Goal: Task Accomplishment & Management: Use online tool/utility

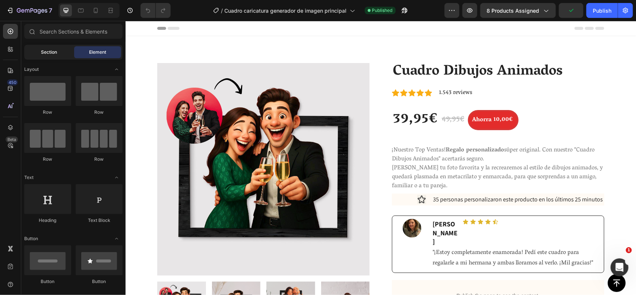
click at [47, 49] on span "Section" at bounding box center [49, 52] width 16 height 7
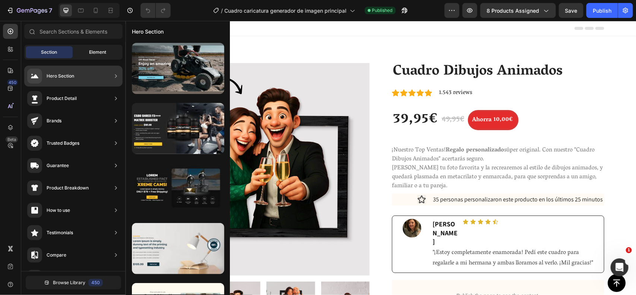
click at [88, 50] on div "Element" at bounding box center [97, 52] width 47 height 12
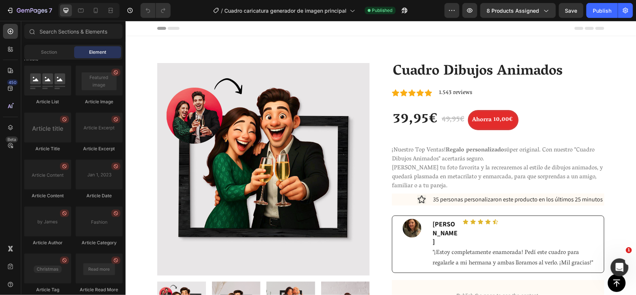
scroll to position [2024, 0]
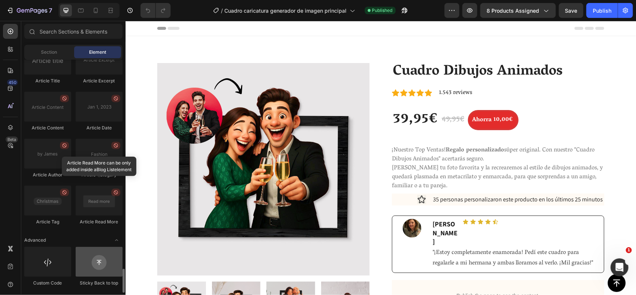
click at [86, 265] on div at bounding box center [99, 262] width 47 height 30
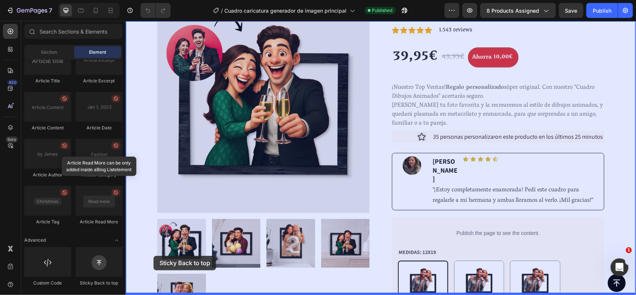
scroll to position [79, 0]
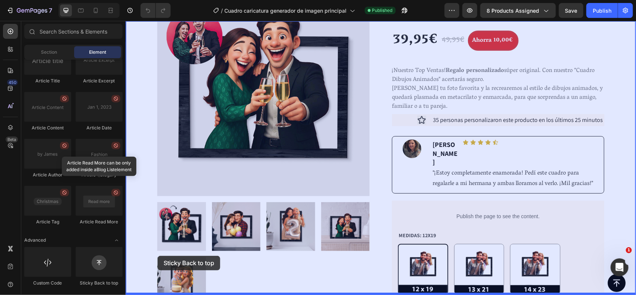
drag, startPoint x: 226, startPoint y: 282, endPoint x: 157, endPoint y: 255, distance: 74.0
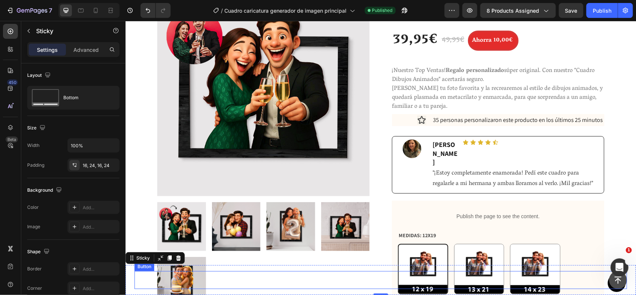
click at [613, 280] on icon at bounding box center [617, 279] width 9 height 9
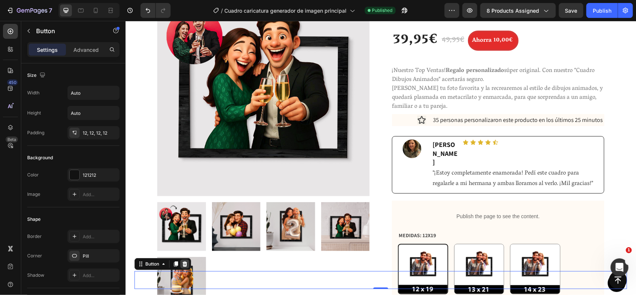
click at [182, 263] on icon at bounding box center [184, 263] width 6 height 6
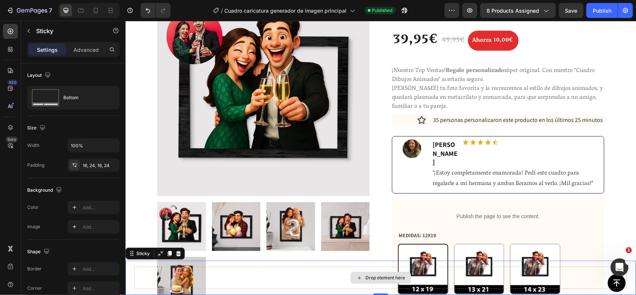
click at [612, 283] on div "Drop element here" at bounding box center [380, 277] width 493 height 22
click at [175, 252] on icon at bounding box center [178, 253] width 6 height 6
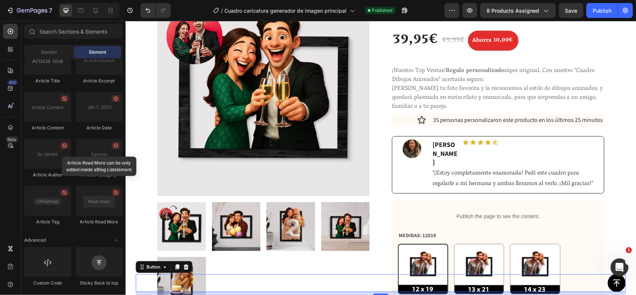
click at [614, 282] on link at bounding box center [617, 283] width 18 height 18
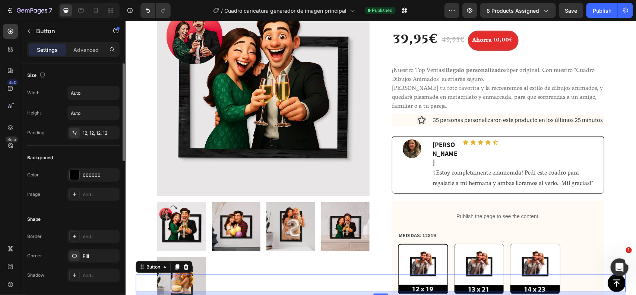
click at [40, 188] on div "Image Add..." at bounding box center [73, 193] width 92 height 13
click at [58, 31] on p "Button" at bounding box center [67, 30] width 63 height 9
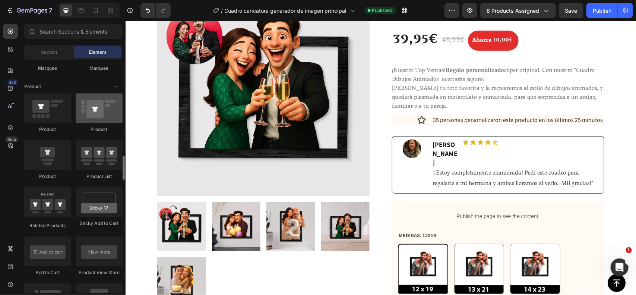
scroll to position [978, 0]
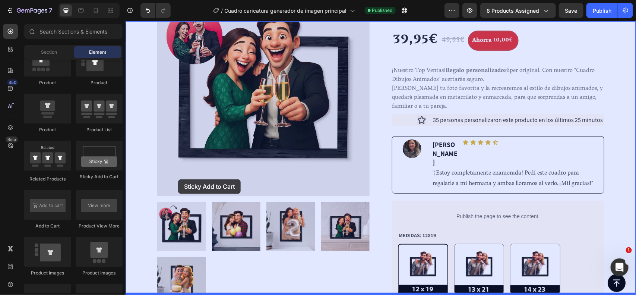
drag, startPoint x: 222, startPoint y: 181, endPoint x: 178, endPoint y: 179, distance: 44.4
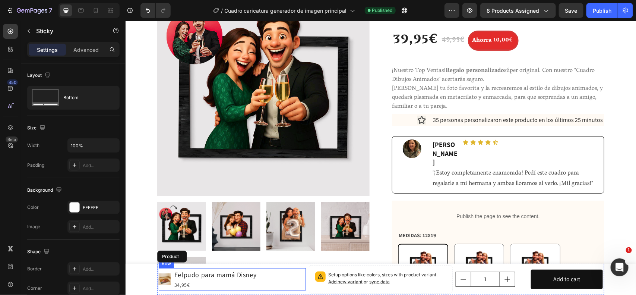
click at [269, 281] on div "Product Images Felpudo para mamá Disney Product Title 34,95€ Product Price Prod…" at bounding box center [231, 279] width 147 height 22
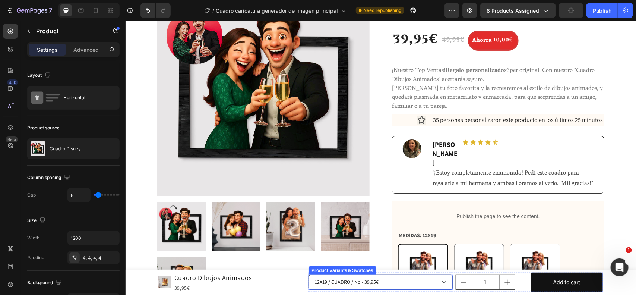
click at [412, 284] on select "12X19 / CUADRO / No - 39,95€ 12X19 / CUADRO / Si (4.95€) - 44,90€ 12X19 / CUADR…" at bounding box center [381, 281] width 144 height 15
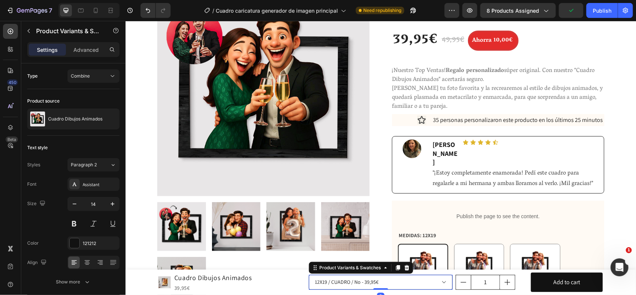
click at [412, 284] on select "12X19 / CUADRO / No - 39,95€ 12X19 / CUADRO / Si (4.95€) - 44,90€ 12X19 / CUADR…" at bounding box center [381, 281] width 144 height 15
click at [404, 267] on icon at bounding box center [406, 267] width 5 height 5
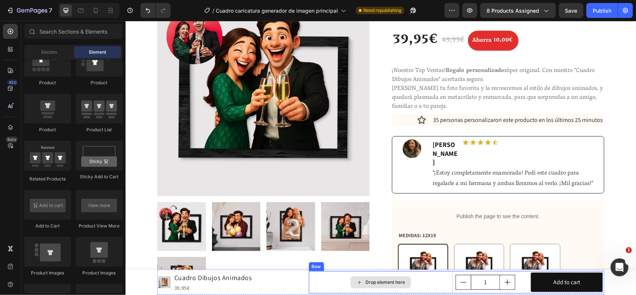
click at [413, 280] on div "Drop element here" at bounding box center [381, 282] width 144 height 22
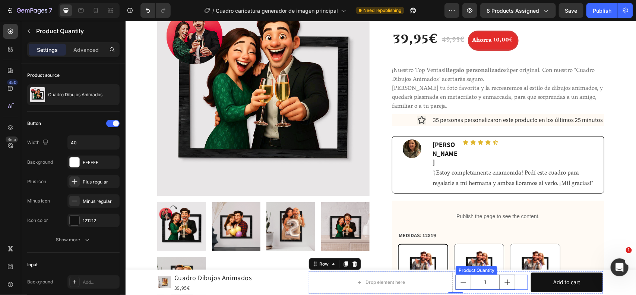
click at [517, 282] on div "1" at bounding box center [491, 281] width 72 height 15
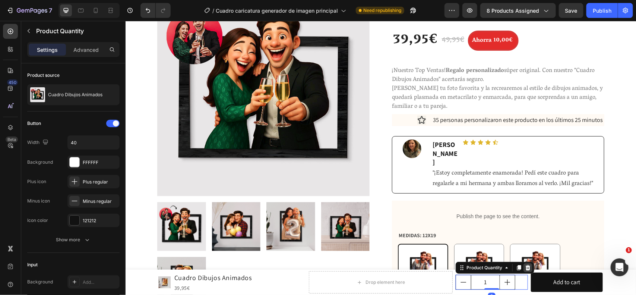
click at [528, 266] on div at bounding box center [527, 267] width 9 height 9
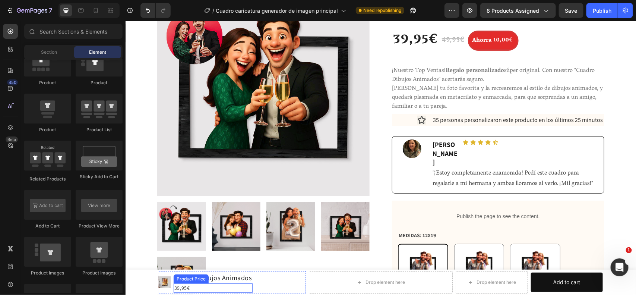
click at [181, 287] on div "39,95€" at bounding box center [212, 287] width 79 height 9
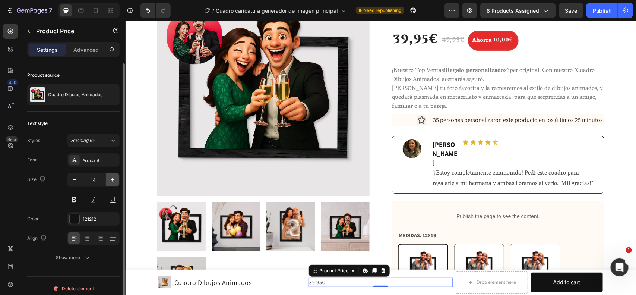
click at [116, 179] on icon "button" at bounding box center [112, 179] width 7 height 7
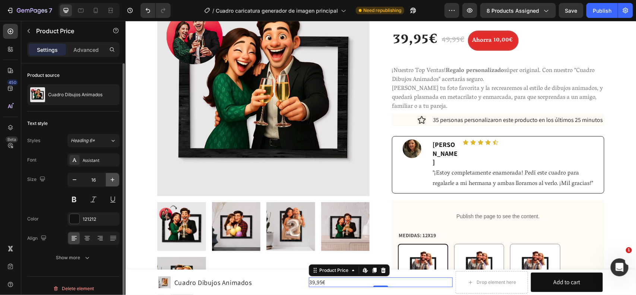
click at [116, 179] on icon "button" at bounding box center [112, 179] width 7 height 7
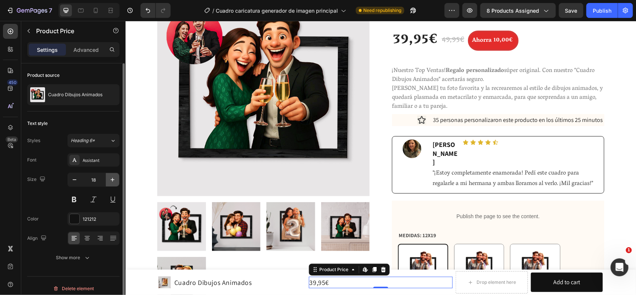
click at [116, 179] on icon "button" at bounding box center [112, 179] width 7 height 7
type input "20"
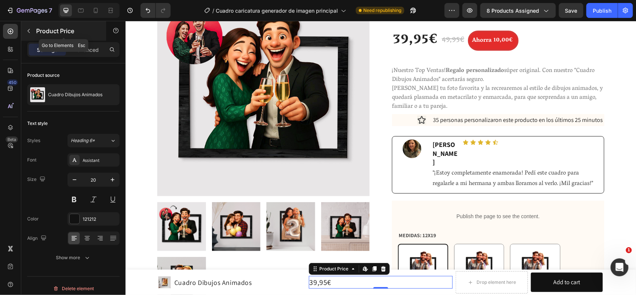
click at [58, 32] on p "Product Price" at bounding box center [67, 30] width 63 height 9
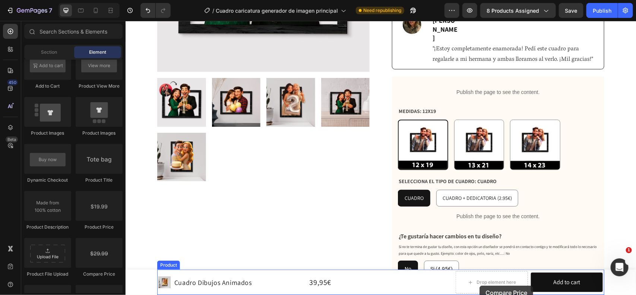
scroll to position [222, 0]
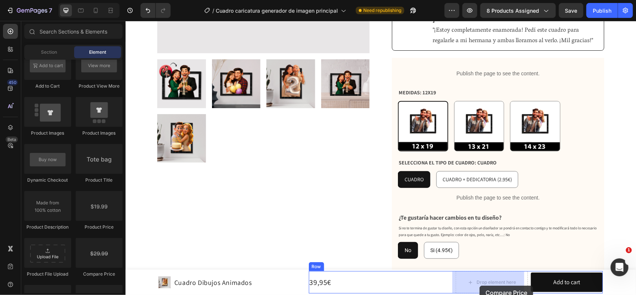
drag, startPoint x: 236, startPoint y: 273, endPoint x: 479, endPoint y: 285, distance: 243.3
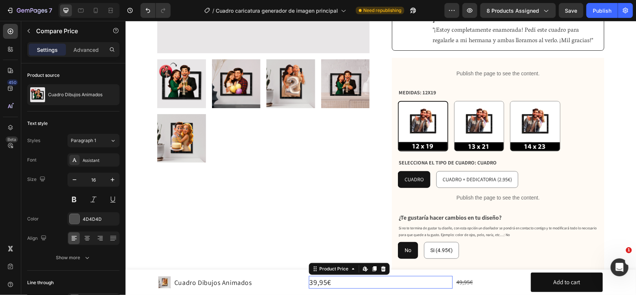
click at [357, 285] on div "39,95€" at bounding box center [381, 281] width 144 height 13
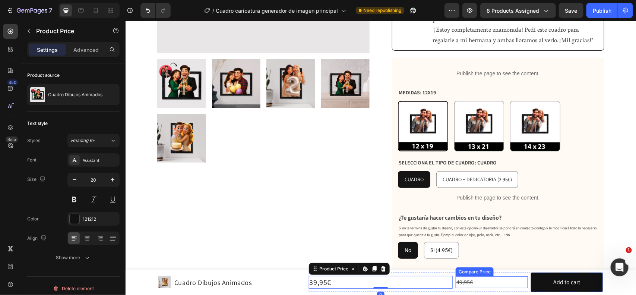
click at [480, 281] on div "49,95€" at bounding box center [491, 282] width 72 height 12
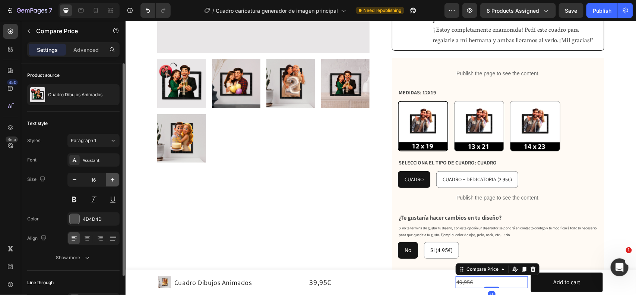
click at [112, 178] on icon "button" at bounding box center [112, 179] width 7 height 7
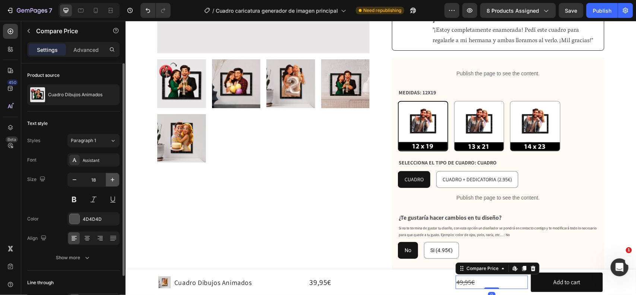
click at [112, 178] on icon "button" at bounding box center [112, 179] width 7 height 7
type input "20"
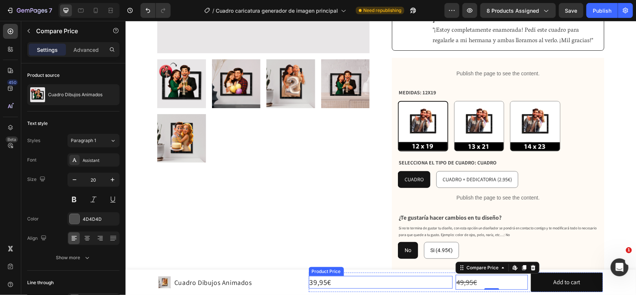
click at [358, 282] on div "39,95€" at bounding box center [381, 281] width 144 height 13
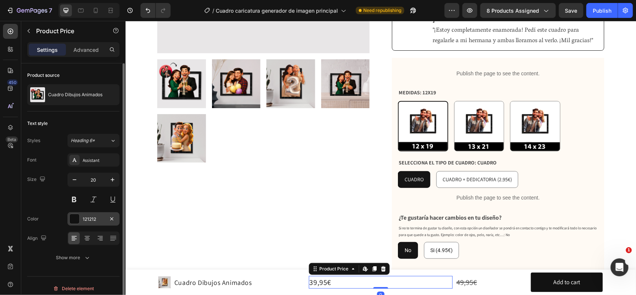
click at [84, 218] on div "121212" at bounding box center [94, 219] width 22 height 7
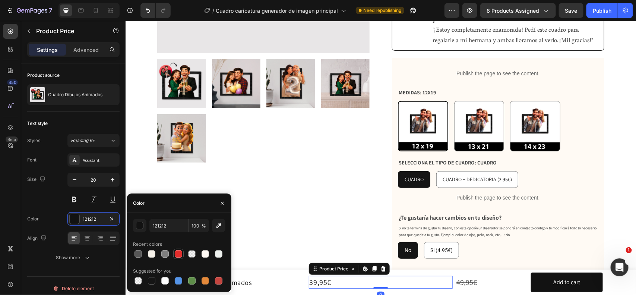
click at [177, 256] on div at bounding box center [178, 253] width 7 height 7
type input "E32C2B"
click at [49, 200] on div "Size 20" at bounding box center [73, 190] width 92 height 34
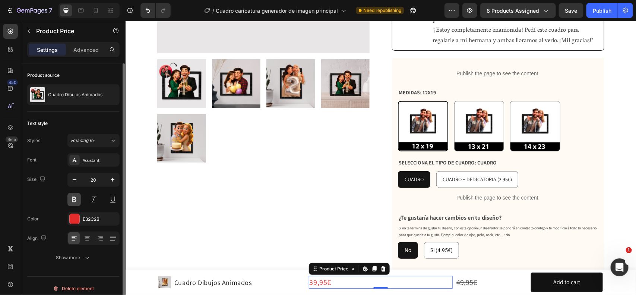
click at [75, 201] on button at bounding box center [73, 199] width 13 height 13
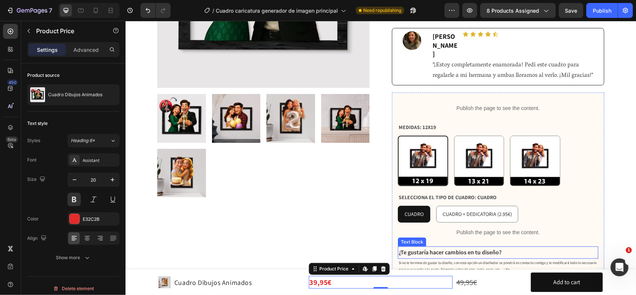
scroll to position [233, 0]
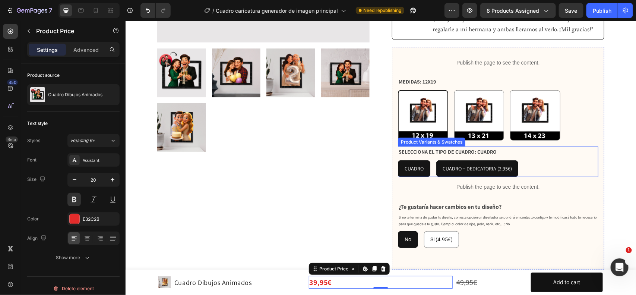
click at [471, 165] on span "CUADRO + DEDICATORIA (2.95€)" at bounding box center [476, 168] width 69 height 7
click at [436, 159] on input "CUADRO + DEDICATORIA (2.95€) CUADRO + DEDICATORIA (2.95€) CUADRO + DEDICATORIA …" at bounding box center [436, 159] width 0 height 0
radio input "true"
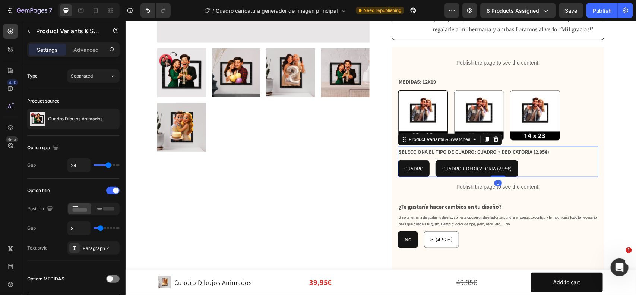
click at [412, 165] on span "CUADRO" at bounding box center [413, 168] width 19 height 7
click at [398, 159] on input "CUADRO CUADRO CUADRO" at bounding box center [397, 159] width 0 height 0
radio input "true"
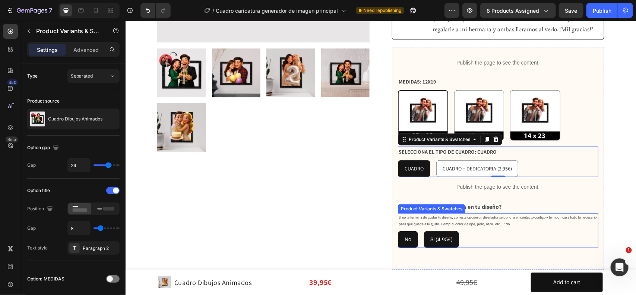
click at [440, 236] on span "Si (4.95€)" at bounding box center [441, 239] width 22 height 6
click at [424, 230] on input "Si (4.95€) Si (4.95€) Si (4.95€)" at bounding box center [423, 230] width 0 height 0
radio input "true"
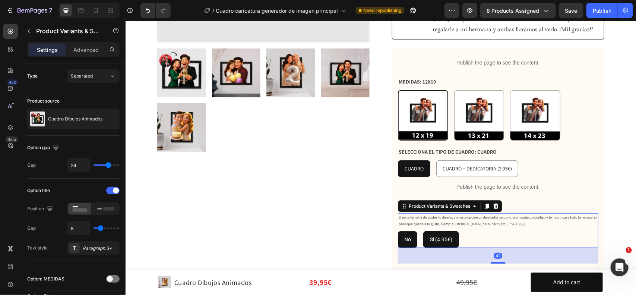
click at [404, 236] on span "No" at bounding box center [407, 239] width 7 height 6
click at [398, 230] on input "No No No" at bounding box center [397, 230] width 0 height 0
radio input "true"
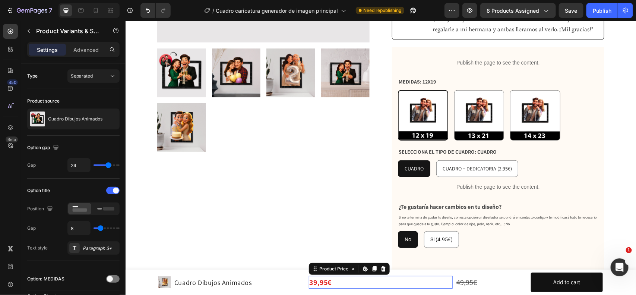
click at [345, 281] on div "39,95€" at bounding box center [381, 281] width 144 height 13
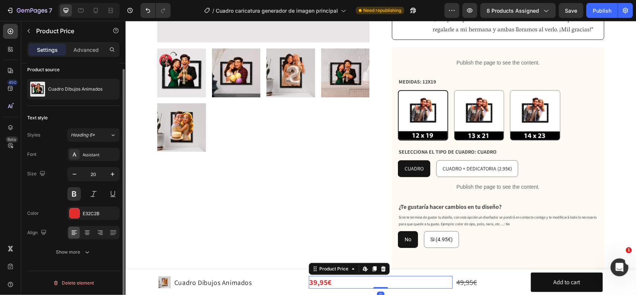
scroll to position [0, 0]
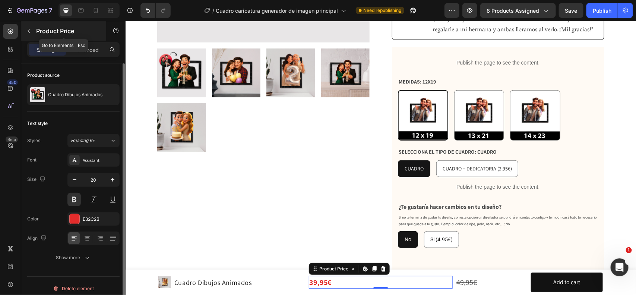
click at [34, 28] on button "button" at bounding box center [29, 31] width 12 height 12
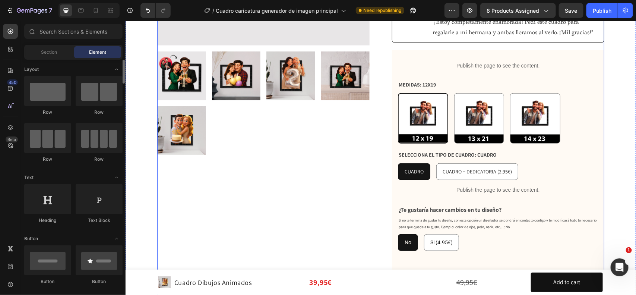
scroll to position [186, 0]
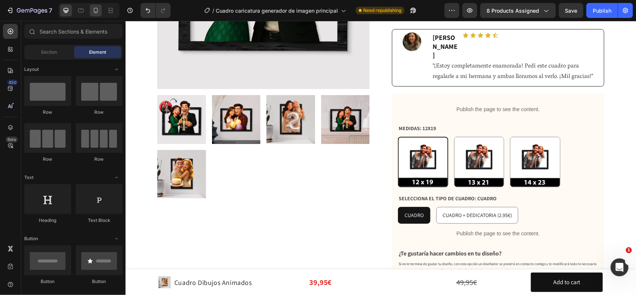
click at [100, 12] on div at bounding box center [96, 10] width 12 height 12
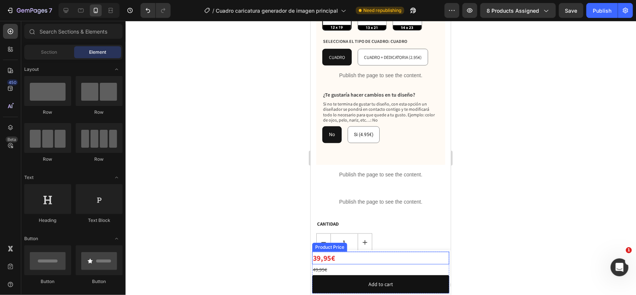
scroll to position [438, 0]
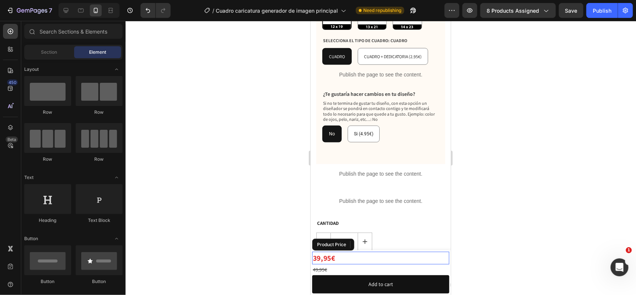
click at [368, 256] on div "39,95€" at bounding box center [380, 257] width 137 height 13
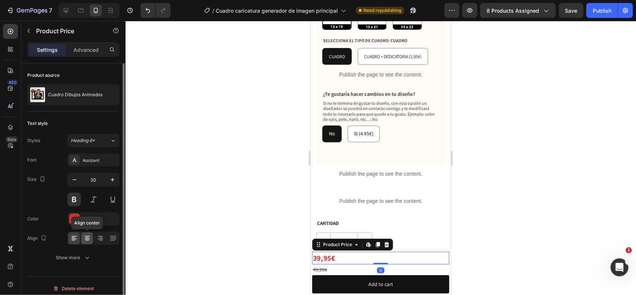
click at [88, 236] on icon at bounding box center [86, 237] width 7 height 7
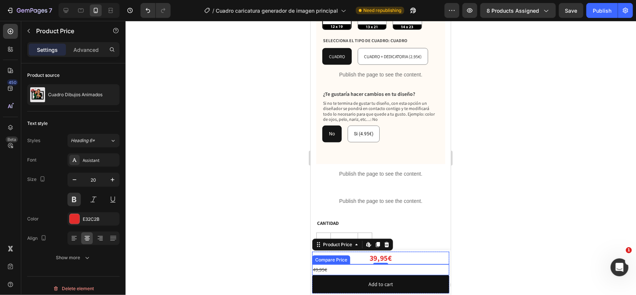
click at [403, 270] on div "49,95€" at bounding box center [380, 269] width 137 height 11
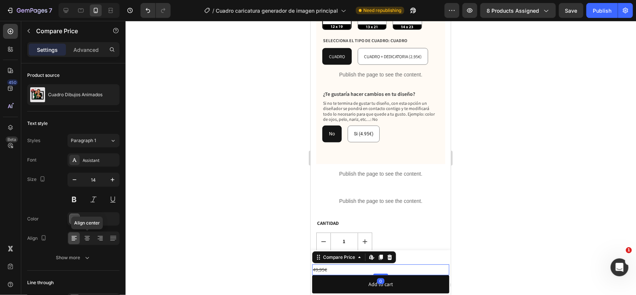
drag, startPoint x: 89, startPoint y: 235, endPoint x: 211, endPoint y: 231, distance: 121.2
click at [88, 235] on icon at bounding box center [86, 237] width 7 height 7
click at [260, 226] on div at bounding box center [381, 158] width 510 height 274
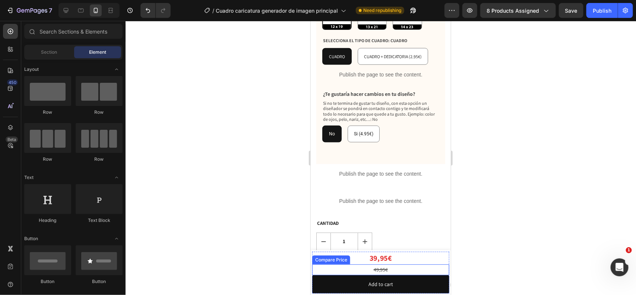
click at [390, 271] on div "49,95€" at bounding box center [380, 269] width 137 height 11
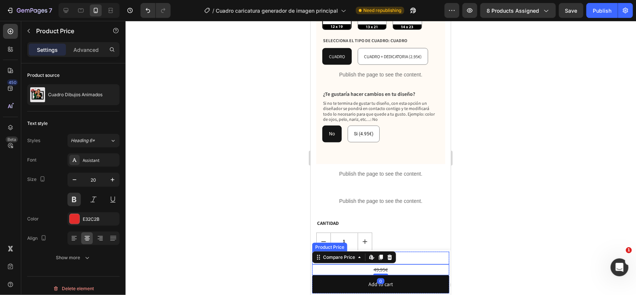
click at [409, 258] on div "39,95€" at bounding box center [380, 257] width 137 height 13
click at [386, 266] on div "49,95€" at bounding box center [380, 269] width 137 height 11
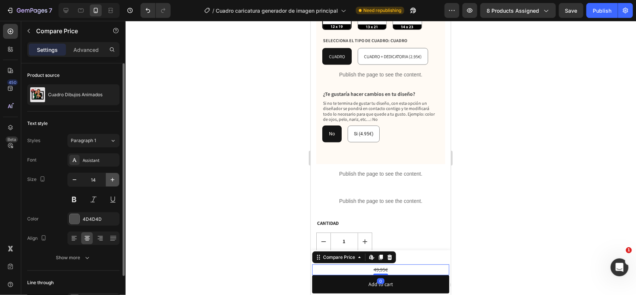
click at [114, 183] on icon "button" at bounding box center [112, 179] width 7 height 7
type input "17"
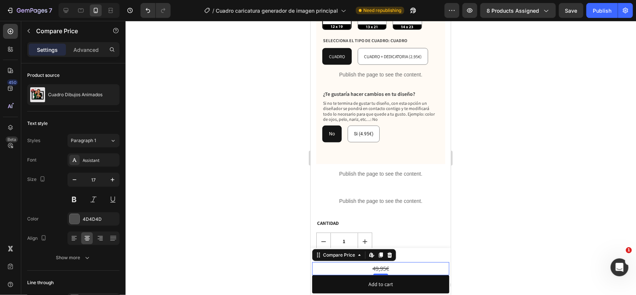
click at [297, 238] on div at bounding box center [381, 158] width 510 height 274
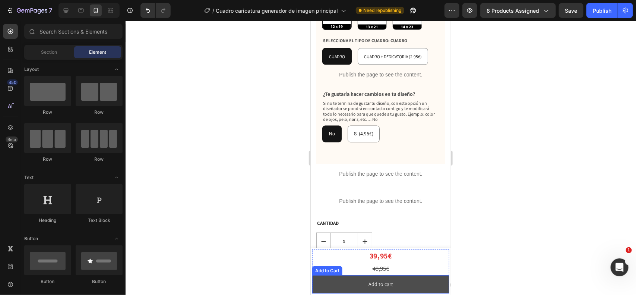
click at [427, 281] on button "Add to cart" at bounding box center [380, 284] width 137 height 18
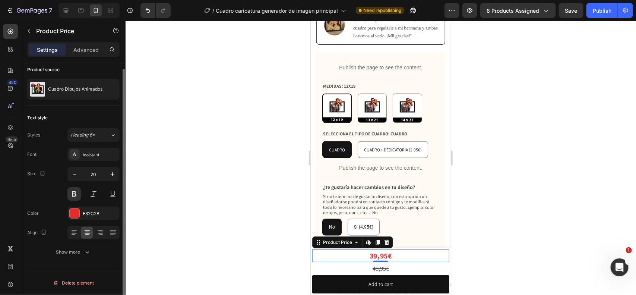
scroll to position [0, 0]
click at [442, 252] on div "39,95€" at bounding box center [380, 255] width 137 height 13
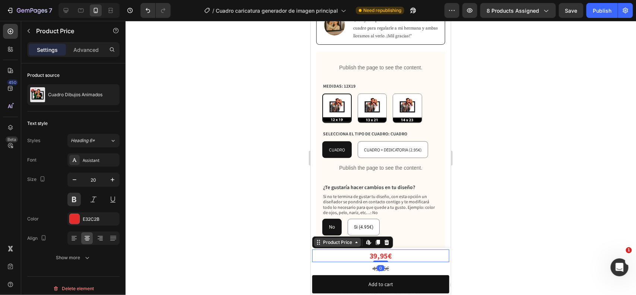
click at [349, 239] on div "Product Price" at bounding box center [337, 241] width 32 height 7
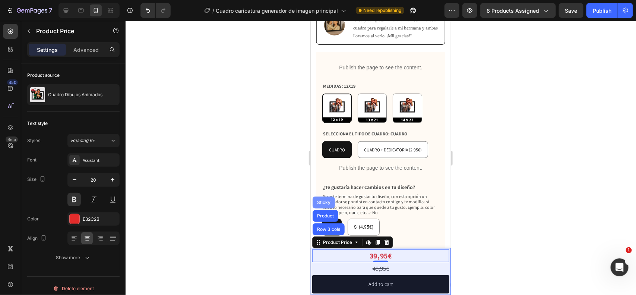
click at [322, 202] on div "Sticky" at bounding box center [323, 202] width 16 height 4
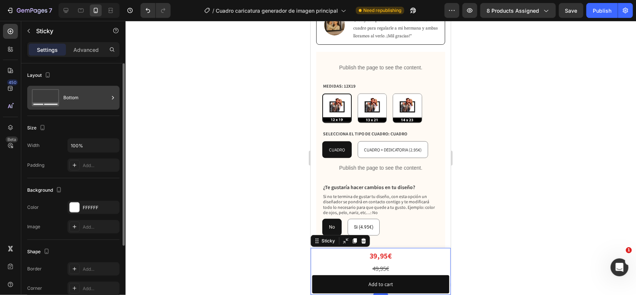
click at [92, 94] on div "Bottom" at bounding box center [85, 97] width 45 height 17
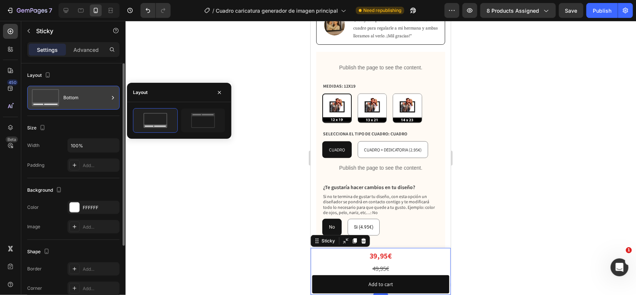
click at [92, 94] on div "Bottom" at bounding box center [85, 97] width 45 height 17
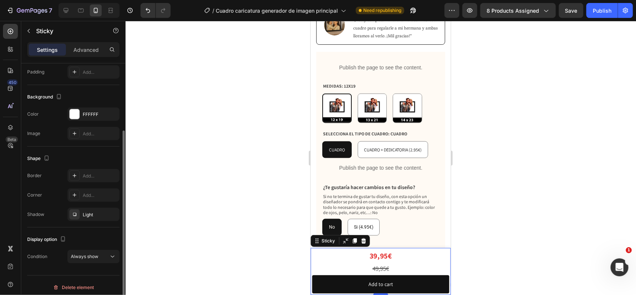
scroll to position [98, 0]
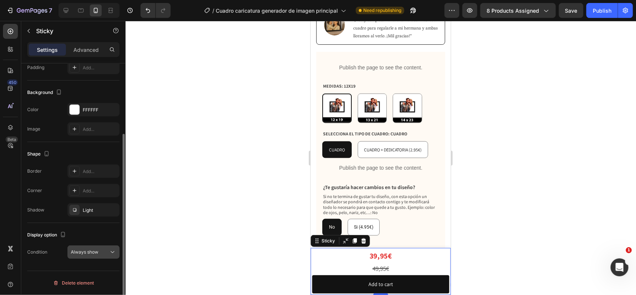
click at [107, 253] on div "Always show" at bounding box center [90, 252] width 38 height 7
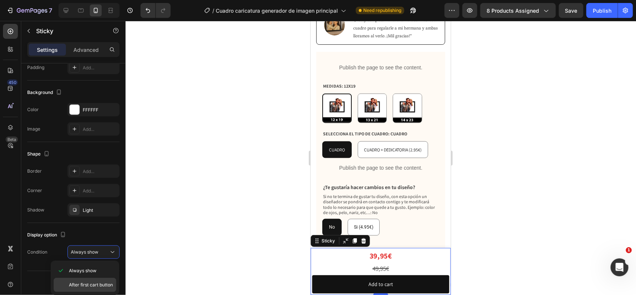
click at [105, 282] on span "After first cart button" at bounding box center [91, 284] width 44 height 7
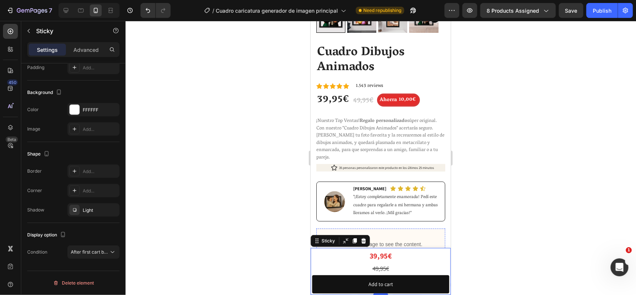
scroll to position [158, 0]
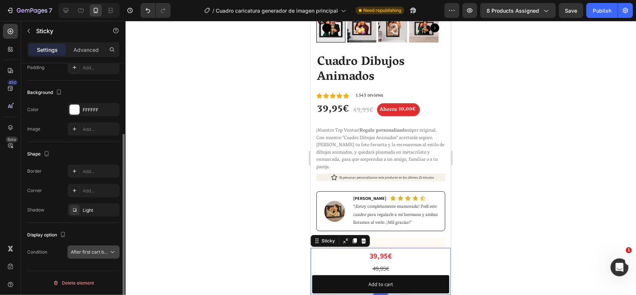
click at [89, 252] on span "After first cart button" at bounding box center [93, 252] width 44 height 6
click at [89, 227] on div "Display option Condition After first cart button" at bounding box center [73, 244] width 92 height 42
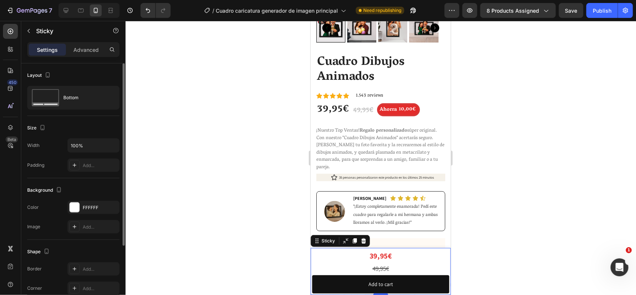
scroll to position [98, 0]
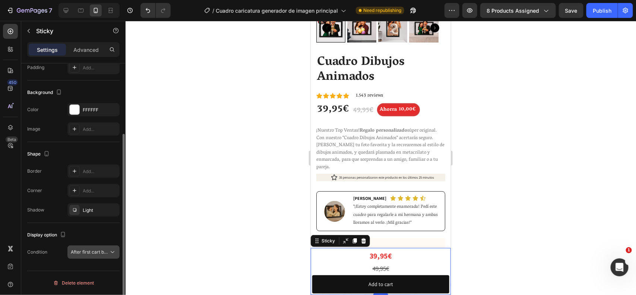
click at [92, 252] on span "After first cart button" at bounding box center [93, 252] width 44 height 6
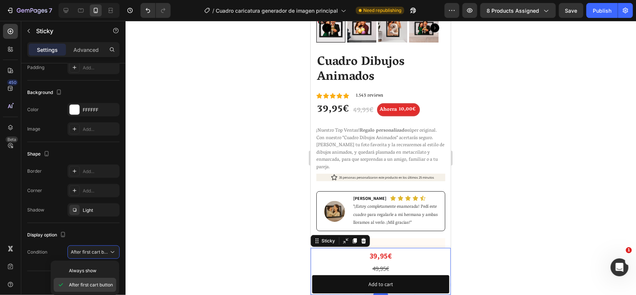
click at [97, 286] on span "After first cart button" at bounding box center [91, 284] width 44 height 7
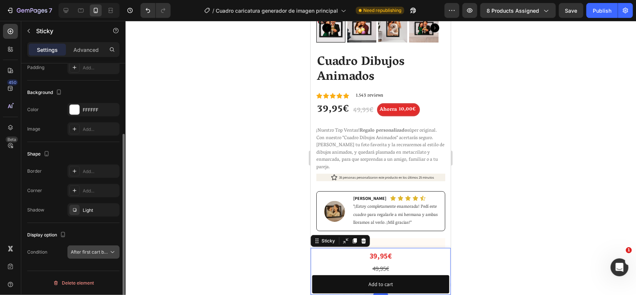
click at [109, 249] on icon at bounding box center [112, 251] width 7 height 7
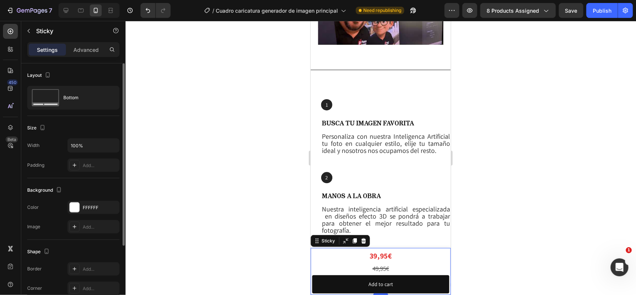
scroll to position [93, 0]
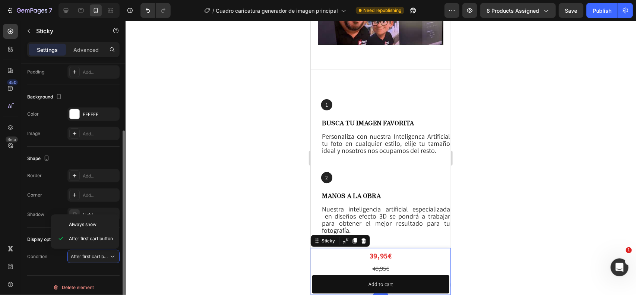
click at [61, 185] on div "Border Add... Corner Add... Shadow Light" at bounding box center [73, 195] width 92 height 52
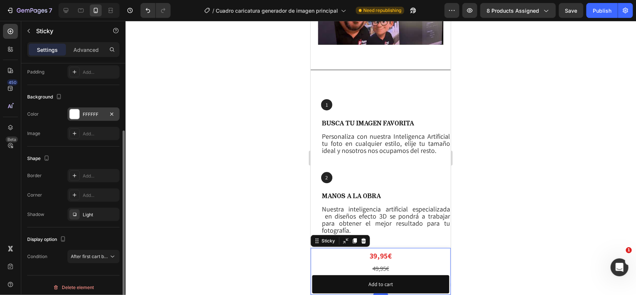
scroll to position [0, 0]
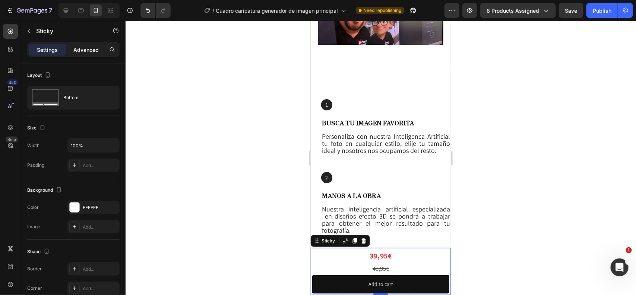
click at [88, 52] on p "Advanced" at bounding box center [85, 50] width 25 height 8
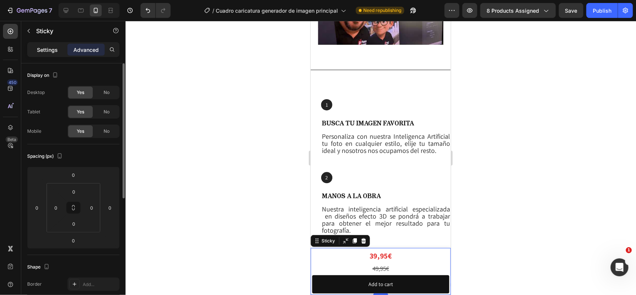
click at [48, 47] on p "Settings" at bounding box center [47, 50] width 21 height 8
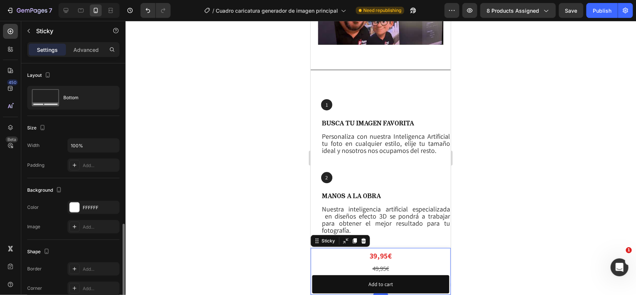
scroll to position [98, 0]
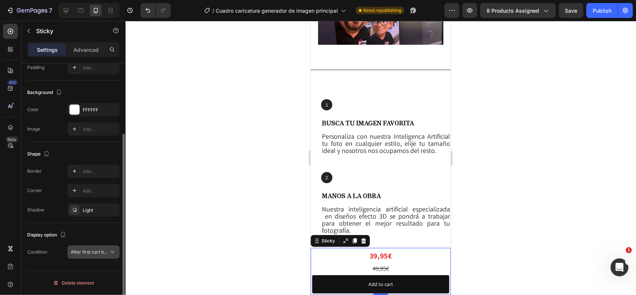
click at [94, 254] on span "After first cart button" at bounding box center [93, 252] width 44 height 6
click at [71, 231] on div "Display option" at bounding box center [73, 235] width 92 height 12
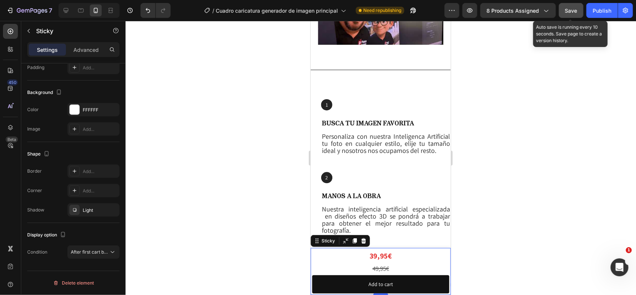
click at [578, 8] on button "Save" at bounding box center [571, 10] width 25 height 15
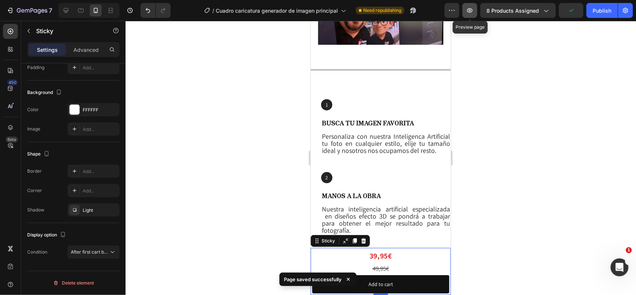
click at [470, 10] on icon "button" at bounding box center [470, 10] width 6 height 4
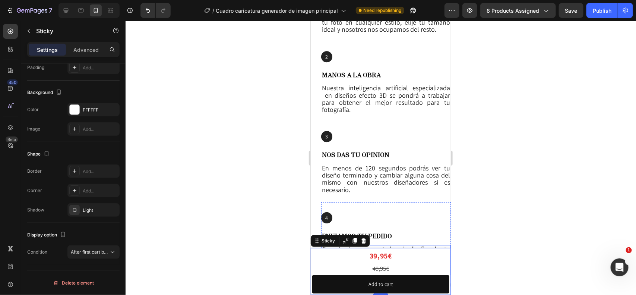
scroll to position [950, 0]
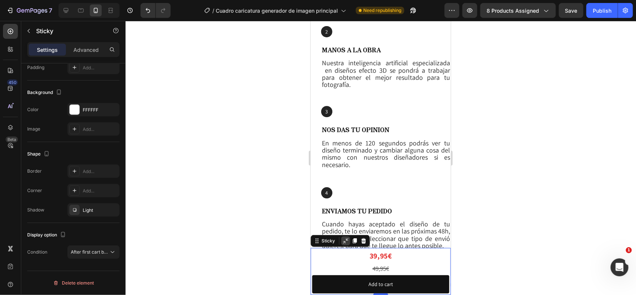
click at [346, 241] on icon at bounding box center [345, 240] width 6 height 6
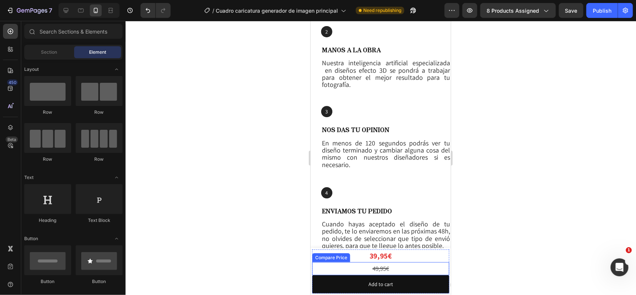
click at [329, 255] on div "Compare Price" at bounding box center [330, 257] width 35 height 7
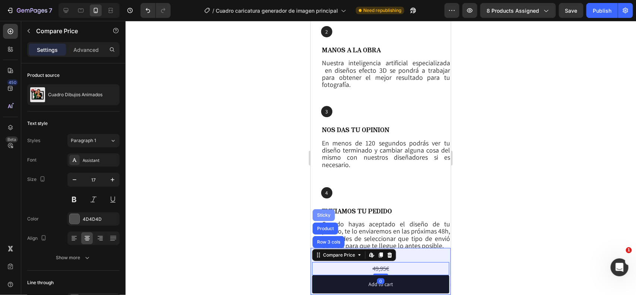
click at [327, 214] on div "Sticky" at bounding box center [323, 214] width 16 height 4
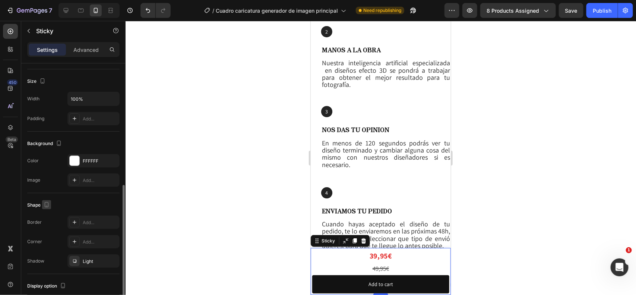
scroll to position [98, 0]
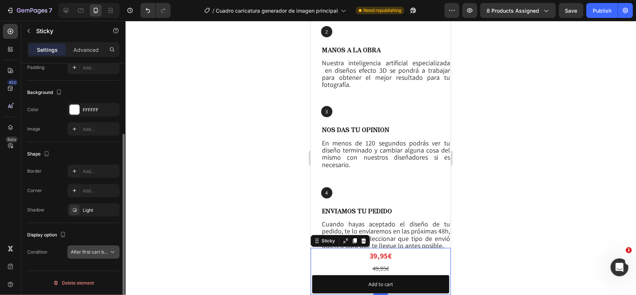
click at [92, 254] on span "After first cart button" at bounding box center [90, 252] width 38 height 7
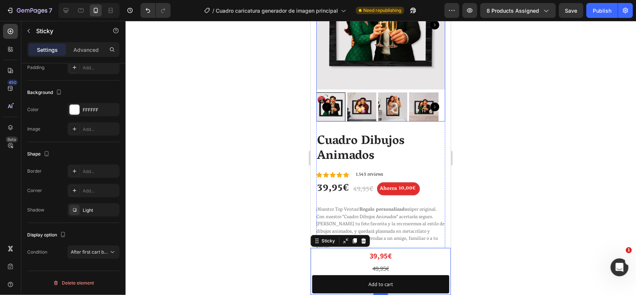
scroll to position [0, 0]
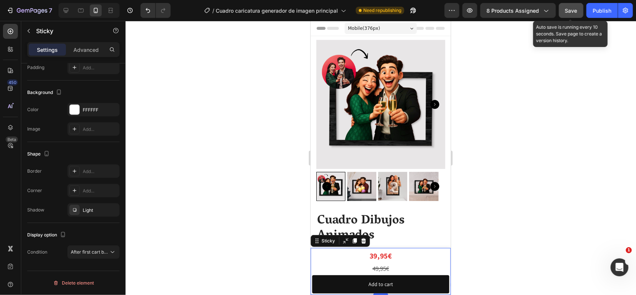
click at [571, 7] on span "Save" at bounding box center [571, 10] width 12 height 6
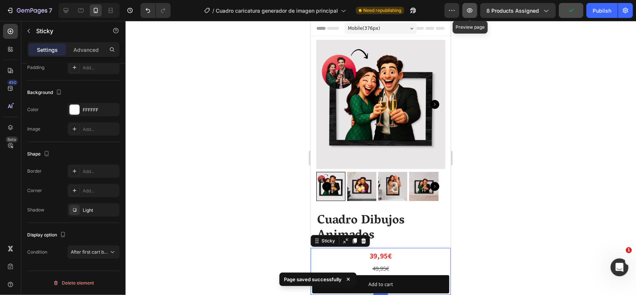
click at [471, 10] on icon "button" at bounding box center [469, 10] width 7 height 7
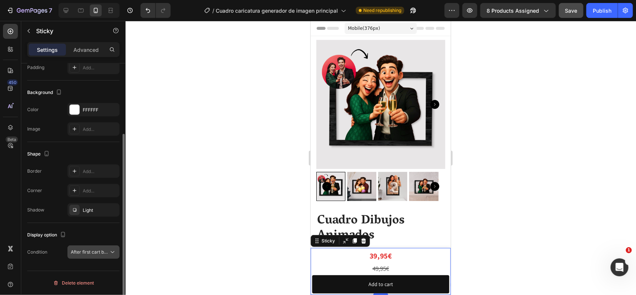
click at [104, 257] on button "After first cart button" at bounding box center [93, 251] width 52 height 13
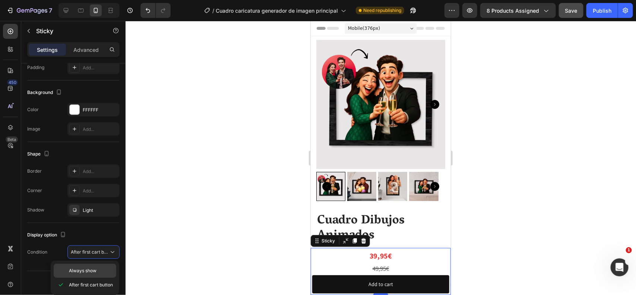
click at [104, 269] on p "Always show" at bounding box center [91, 270] width 44 height 7
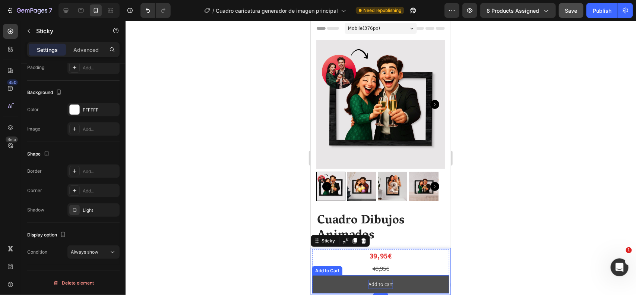
click at [381, 280] on div "Add to cart" at bounding box center [380, 283] width 25 height 9
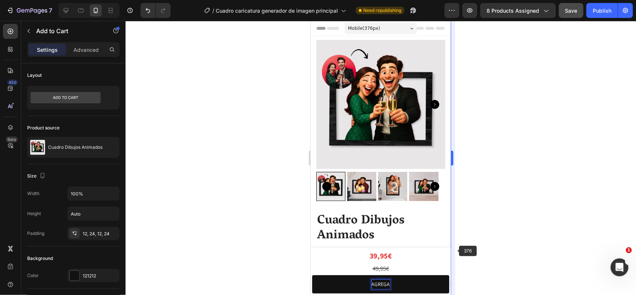
click at [312, 275] on button "AGREGA" at bounding box center [380, 284] width 137 height 18
click at [312, 275] on button "AGREGAR AL" at bounding box center [380, 284] width 137 height 18
click at [312, 275] on button "AGREGAR AL CARRIT" at bounding box center [380, 284] width 137 height 18
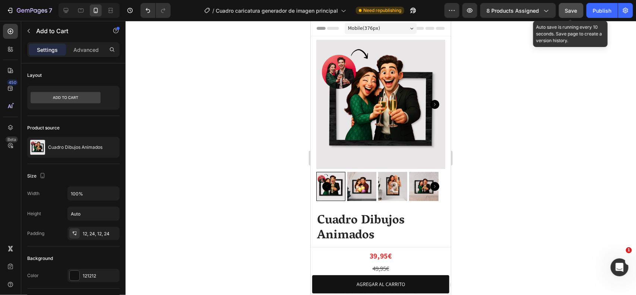
click at [572, 9] on span "Save" at bounding box center [571, 10] width 12 height 6
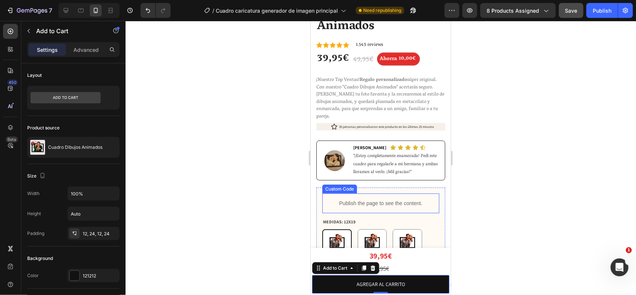
scroll to position [186, 0]
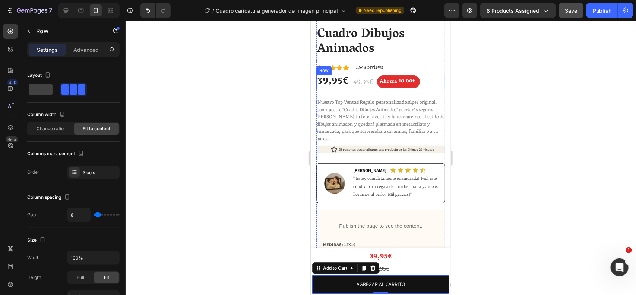
click at [425, 75] on div "39,95€ (P) Price (P) Price 49,95€ (P) Price (P) Price Ahorra 10,00€ (P) Tag Row" at bounding box center [380, 81] width 129 height 13
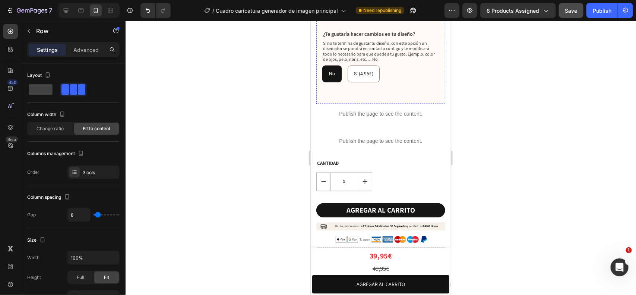
scroll to position [512, 0]
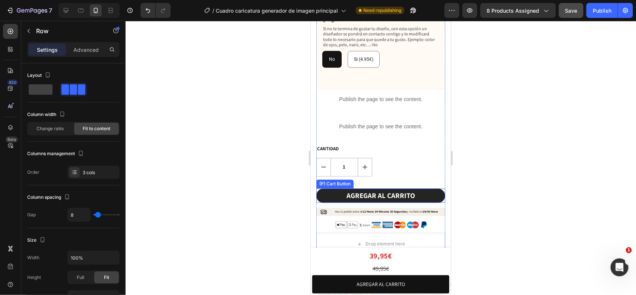
click at [421, 194] on button "AGREGAR AL CARRITO" at bounding box center [380, 195] width 129 height 15
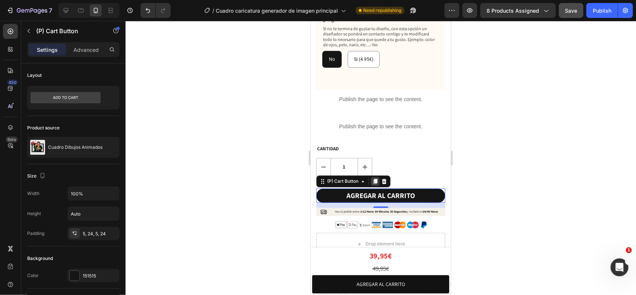
click at [373, 181] on icon at bounding box center [375, 181] width 6 height 6
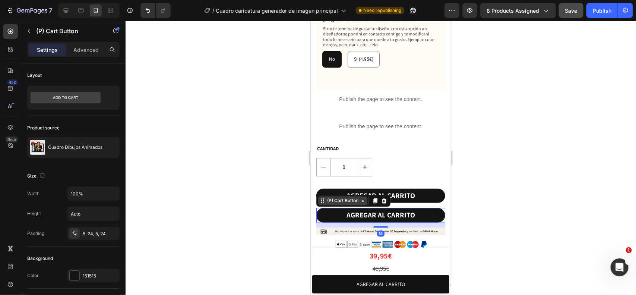
click at [339, 203] on div "(P) Cart Button" at bounding box center [342, 200] width 49 height 9
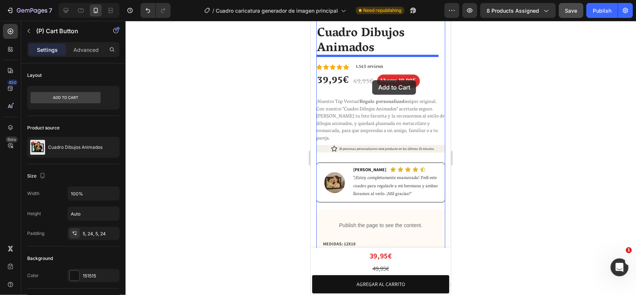
scroll to position [184, 0]
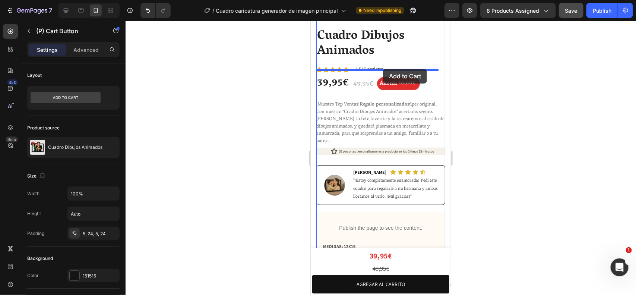
drag, startPoint x: 339, startPoint y: 203, endPoint x: 383, endPoint y: 69, distance: 141.0
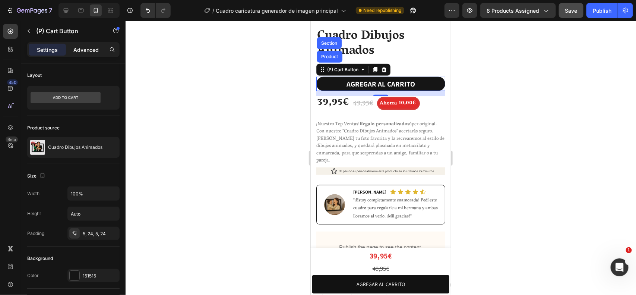
click at [82, 53] on p "Advanced" at bounding box center [85, 50] width 25 height 8
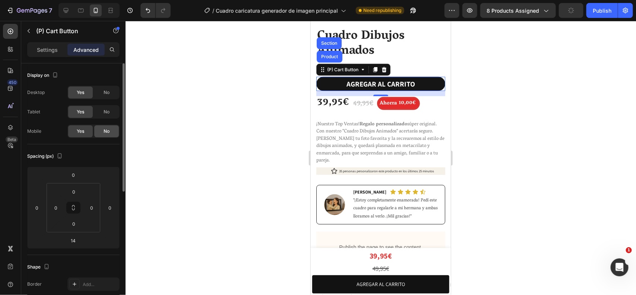
click at [96, 134] on div "No" at bounding box center [106, 131] width 25 height 12
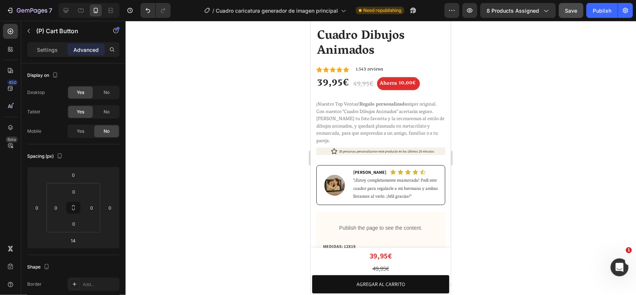
click at [554, 103] on div at bounding box center [381, 158] width 510 height 274
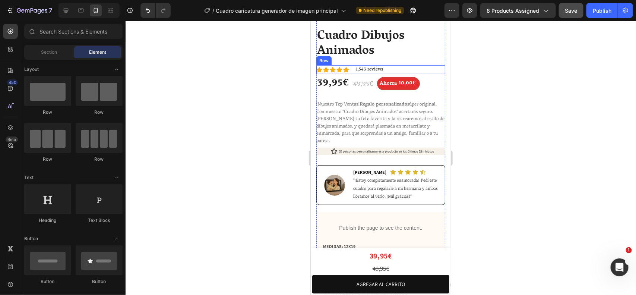
click at [392, 47] on h2 "Cuadro Dibujos Animados" at bounding box center [380, 43] width 129 height 31
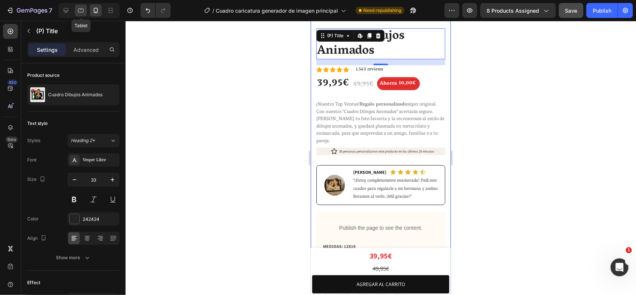
click at [77, 9] on icon at bounding box center [80, 10] width 7 height 7
type input "38"
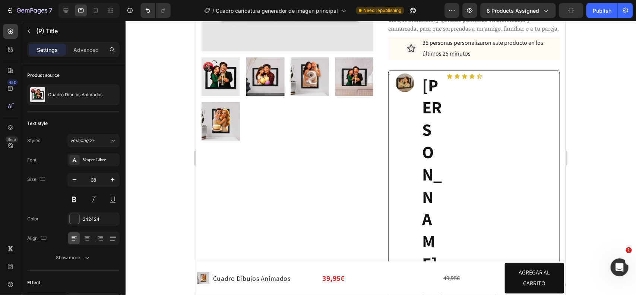
scroll to position [16, 0]
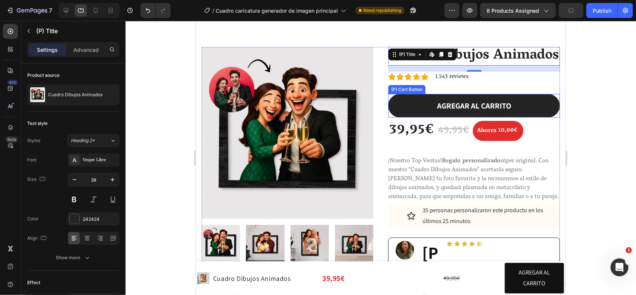
click at [513, 117] on button "AGREGAR AL CARRITO" at bounding box center [474, 106] width 172 height 24
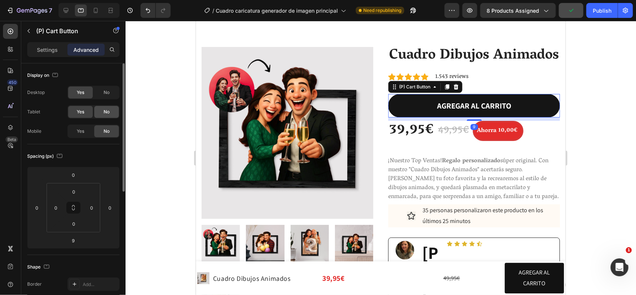
click at [105, 116] on div "No" at bounding box center [106, 112] width 25 height 12
click at [105, 113] on span "No" at bounding box center [107, 111] width 6 height 7
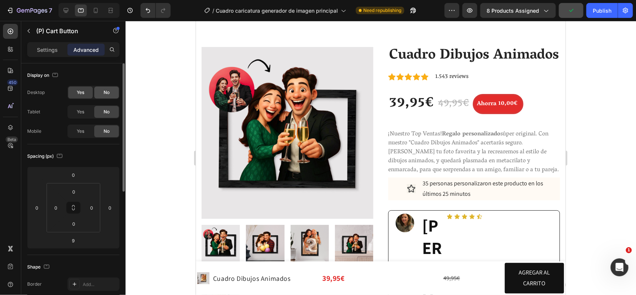
click at [107, 92] on span "No" at bounding box center [107, 92] width 6 height 7
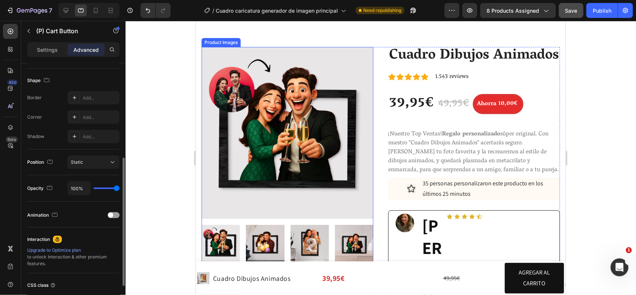
scroll to position [245, 0]
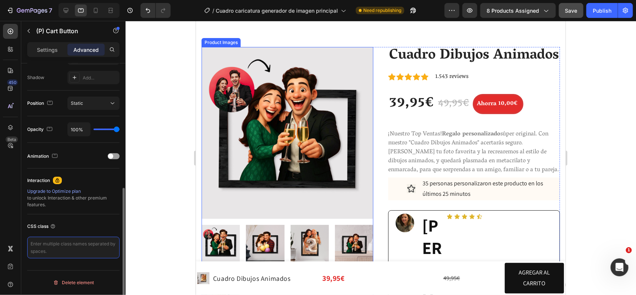
click at [68, 244] on textarea at bounding box center [73, 248] width 92 height 22
type textarea "D"
click at [68, 9] on icon at bounding box center [65, 10] width 7 height 7
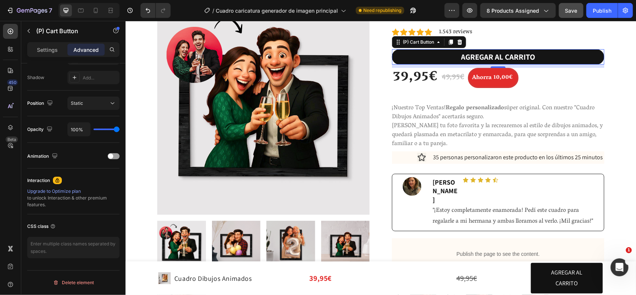
scroll to position [63, 0]
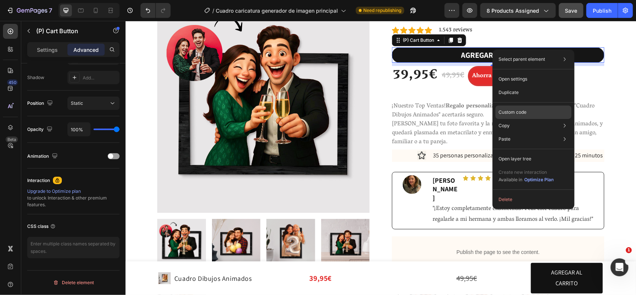
click at [531, 132] on div "Custom code" at bounding box center [534, 138] width 76 height 13
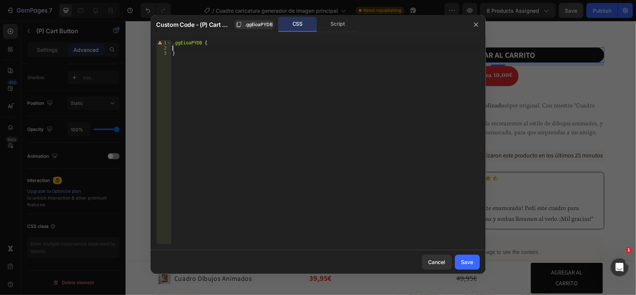
click at [261, 50] on div ".ggEioaPYDB { }" at bounding box center [325, 147] width 309 height 214
click at [297, 91] on div ".ggEioaPYDB { display : NONE ; }" at bounding box center [325, 147] width 309 height 214
type textarea "}"
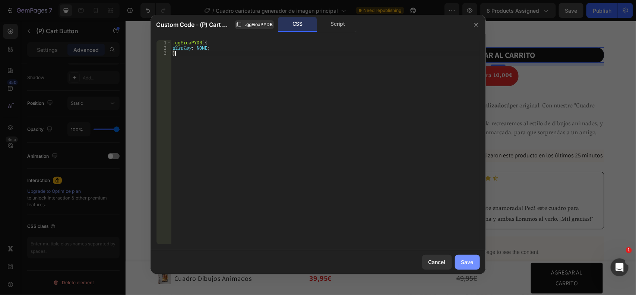
click at [473, 266] on button "Save" at bounding box center [467, 261] width 25 height 15
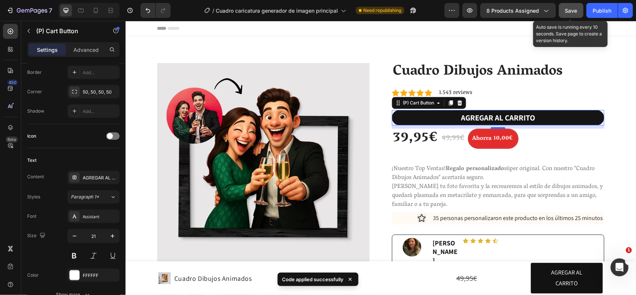
click at [571, 9] on span "Save" at bounding box center [571, 10] width 12 height 6
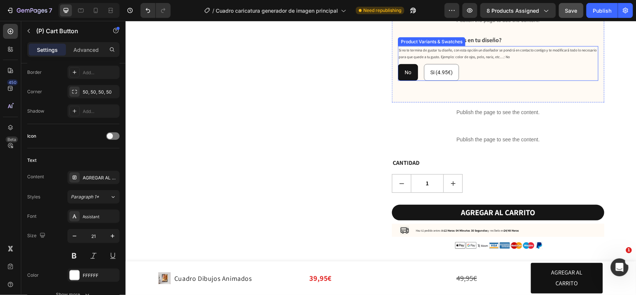
scroll to position [419, 0]
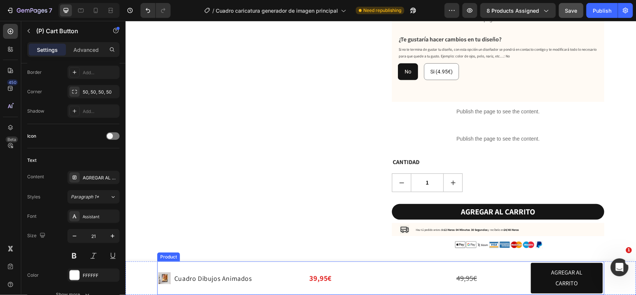
click at [280, 265] on div "Product Images Cuadro Dibujos Animados Product Title Row" at bounding box center [231, 277] width 147 height 31
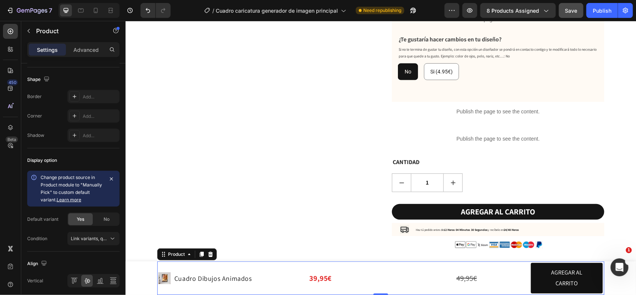
scroll to position [0, 0]
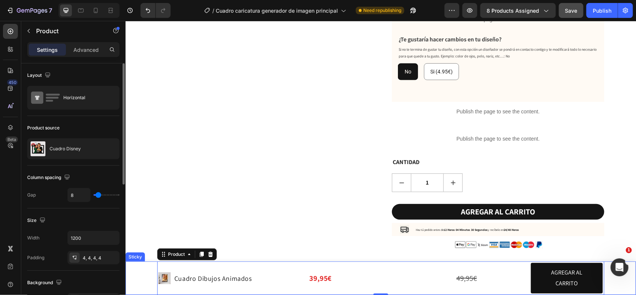
click at [139, 276] on div "Product Images Cuadro Dibujos Animados Product Title Row 39,95€ Product Price P…" at bounding box center [380, 278] width 510 height 34
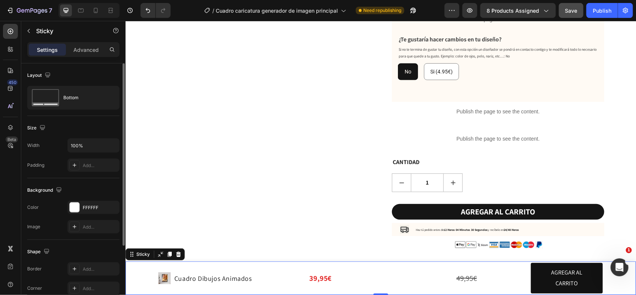
scroll to position [98, 0]
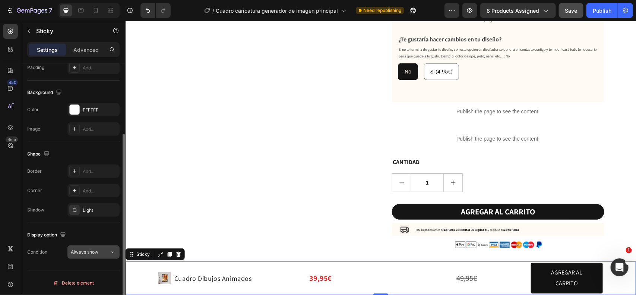
click at [101, 246] on button "Always show" at bounding box center [93, 251] width 52 height 13
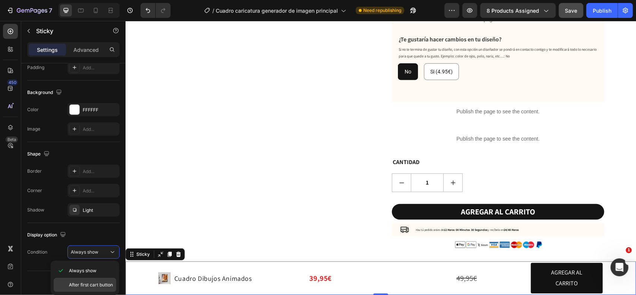
click at [92, 282] on span "After first cart button" at bounding box center [91, 284] width 44 height 7
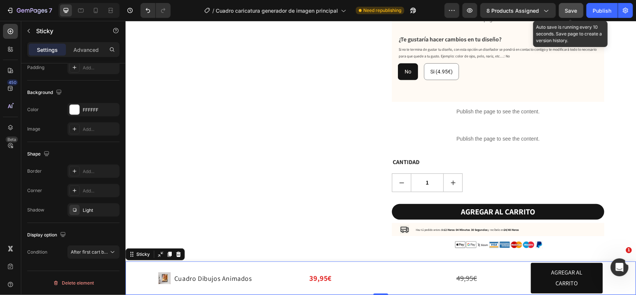
click at [571, 10] on span "Save" at bounding box center [571, 10] width 12 height 6
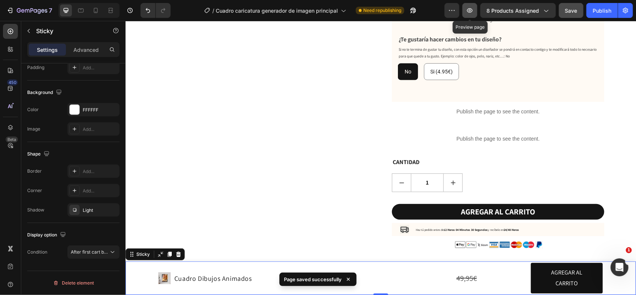
click at [467, 12] on button "button" at bounding box center [469, 10] width 15 height 15
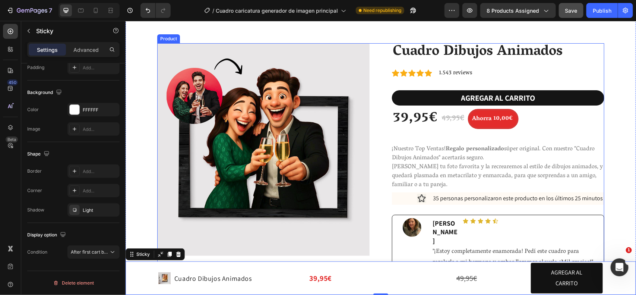
scroll to position [0, 0]
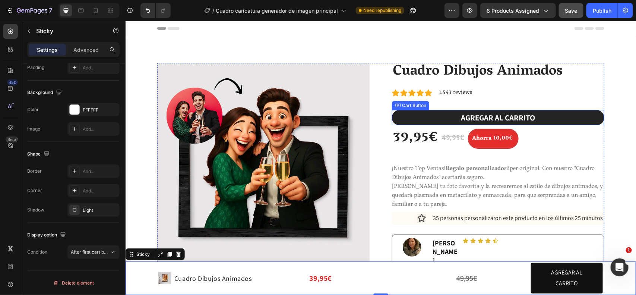
click at [593, 121] on button "AGREGAR AL CARRITO" at bounding box center [498, 118] width 212 height 16
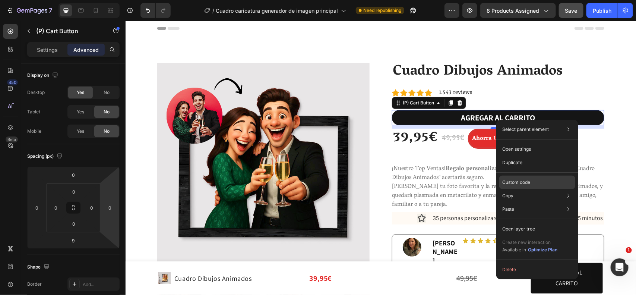
click at [531, 202] on div "Custom code" at bounding box center [537, 208] width 76 height 13
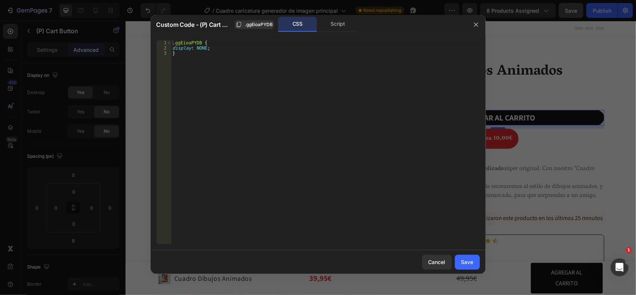
click at [233, 124] on div ".ggEioaPYDB { display : NONE ; }" at bounding box center [325, 147] width 309 height 214
click at [203, 47] on div ".ggEioaPYDB { display : NONE ; }" at bounding box center [325, 147] width 309 height 214
click at [202, 47] on div ".ggEioaPYDB { display : NONE ; }" at bounding box center [325, 147] width 309 height 214
type textarea "display: none !;"
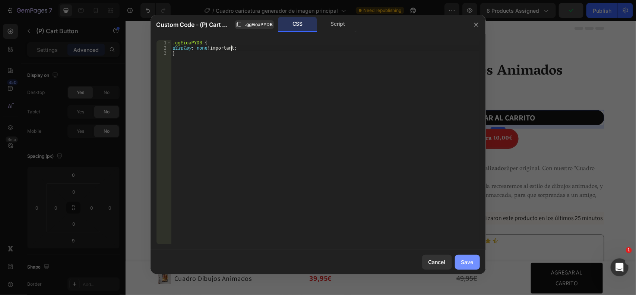
click at [471, 262] on div "Save" at bounding box center [467, 262] width 12 height 8
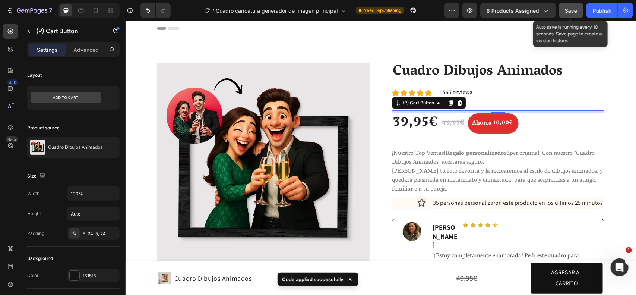
click at [571, 13] on span "Save" at bounding box center [571, 10] width 12 height 6
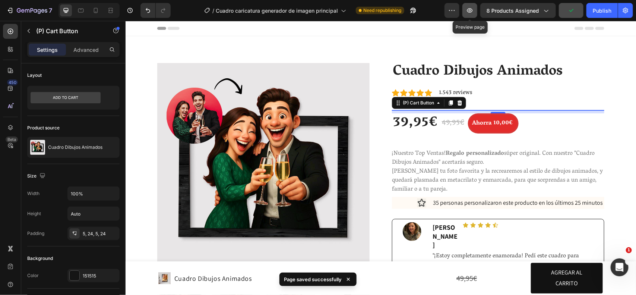
click at [470, 12] on icon "button" at bounding box center [469, 10] width 7 height 7
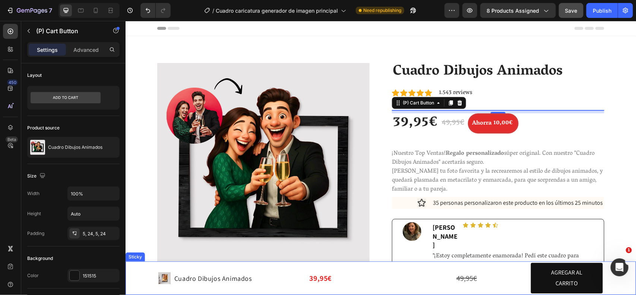
click at [133, 276] on div "Product Images Cuadro Dibujos Animados Product Title Row 39,95€ Product Price P…" at bounding box center [380, 278] width 510 height 34
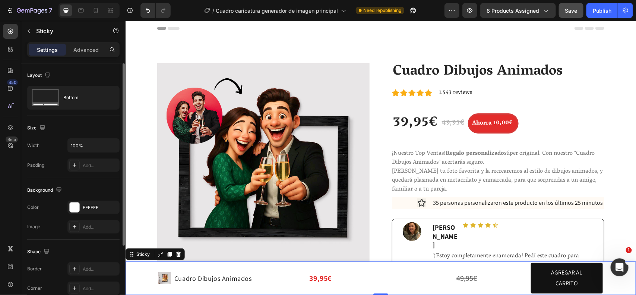
scroll to position [98, 0]
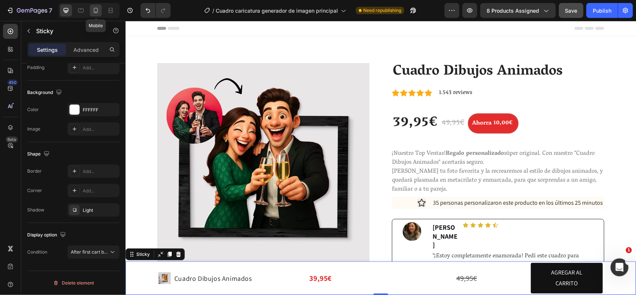
click at [97, 8] on icon at bounding box center [96, 10] width 4 height 5
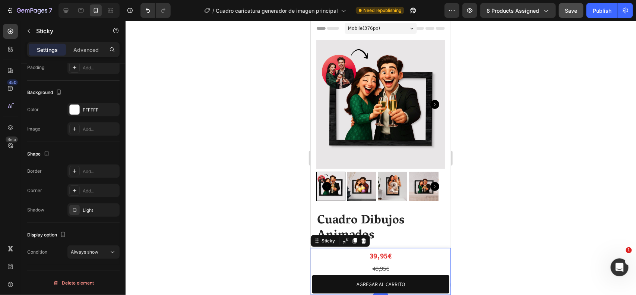
scroll to position [200, 0]
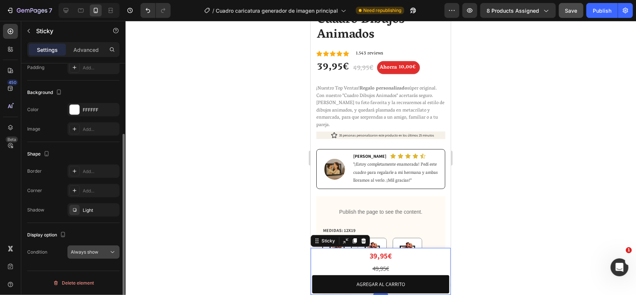
click at [99, 250] on div "Always show" at bounding box center [90, 252] width 38 height 7
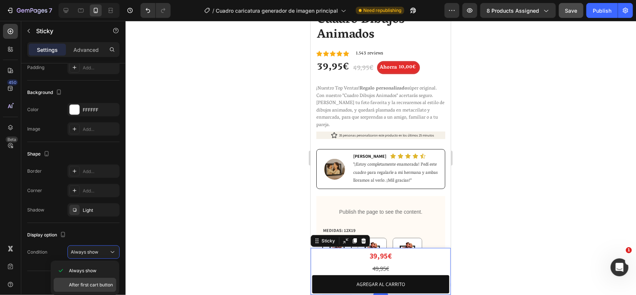
click at [89, 286] on span "After first cart button" at bounding box center [91, 284] width 44 height 7
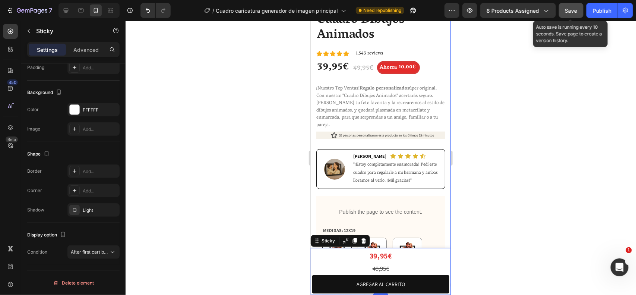
click at [565, 9] on button "Save" at bounding box center [571, 10] width 25 height 15
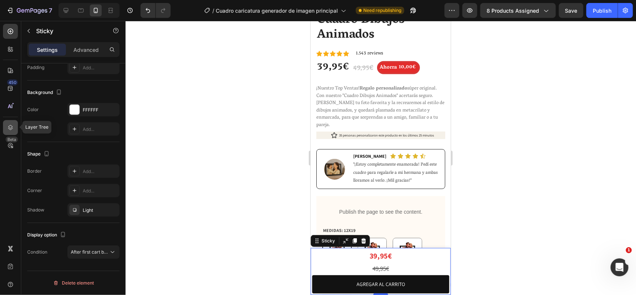
click at [13, 127] on icon at bounding box center [10, 127] width 7 height 7
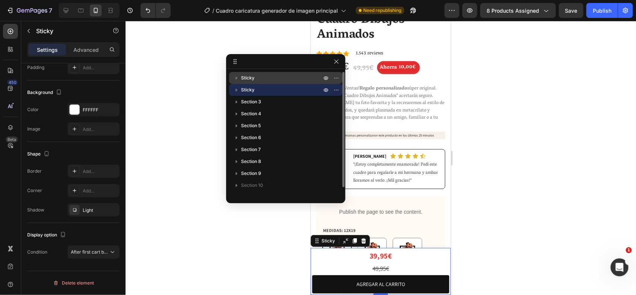
click at [274, 81] on p "Sticky" at bounding box center [282, 77] width 82 height 7
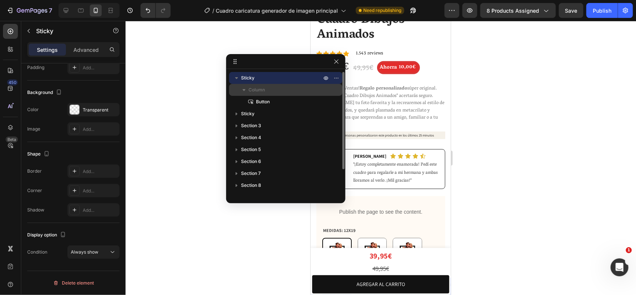
click at [272, 86] on p "Column" at bounding box center [286, 89] width 75 height 7
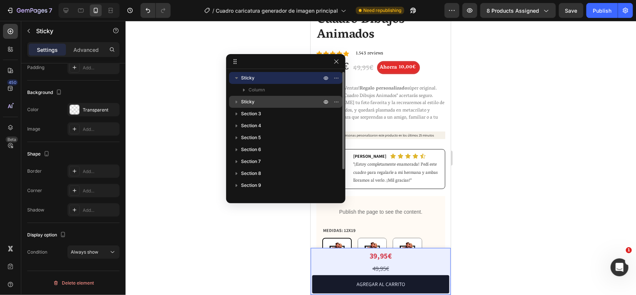
click at [273, 103] on p "Sticky" at bounding box center [282, 101] width 82 height 7
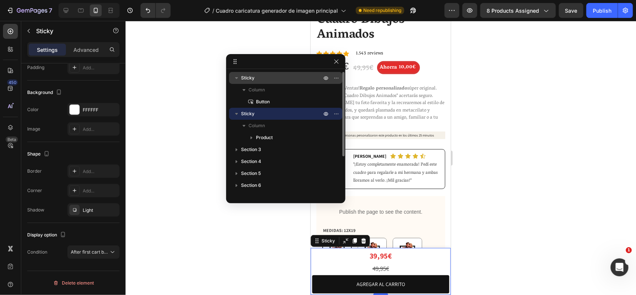
click at [269, 76] on p "Sticky" at bounding box center [282, 77] width 82 height 7
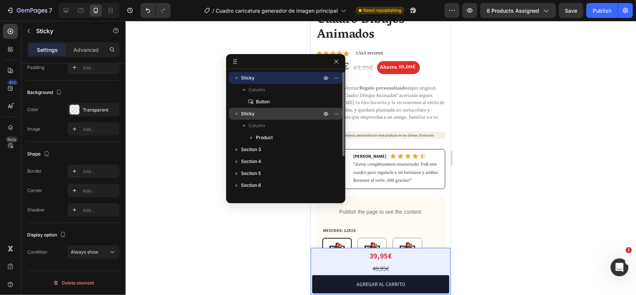
click at [267, 111] on p "Sticky" at bounding box center [282, 113] width 82 height 7
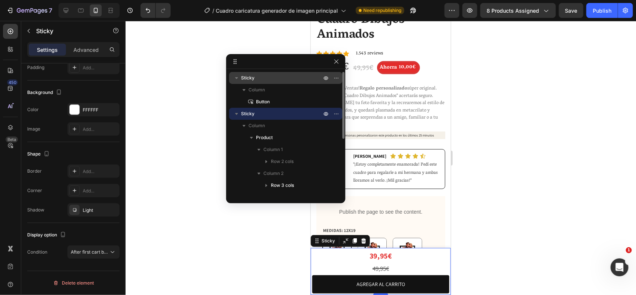
click at [269, 78] on p "Sticky" at bounding box center [282, 77] width 82 height 7
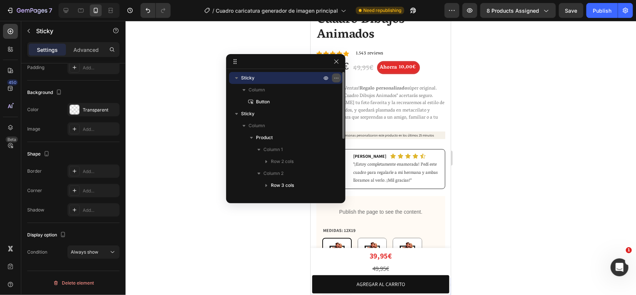
click at [333, 75] on button "button" at bounding box center [336, 77] width 9 height 9
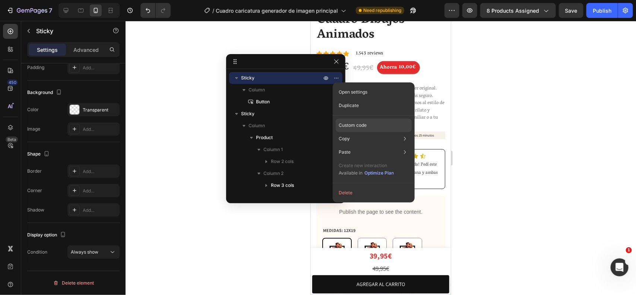
click at [366, 127] on p "Custom code" at bounding box center [353, 125] width 28 height 7
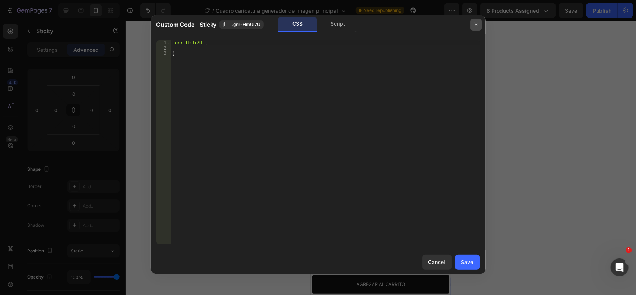
click at [474, 28] on button "button" at bounding box center [476, 25] width 12 height 12
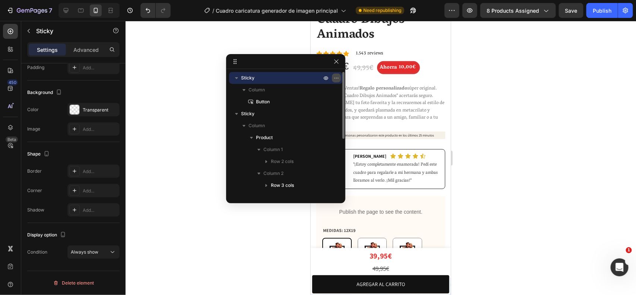
click at [336, 79] on icon "button" at bounding box center [336, 78] width 6 height 6
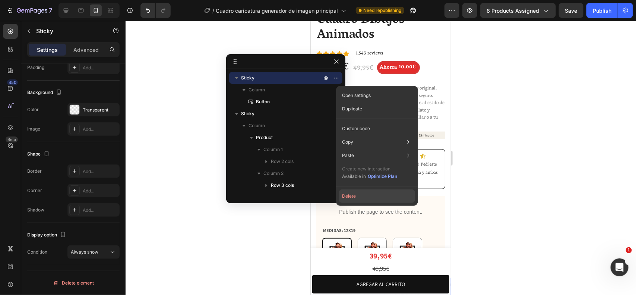
click at [359, 197] on button "Delete" at bounding box center [377, 195] width 76 height 13
click at [358, 197] on div "Publish the page to see the content. Custom Code MEDIDAS: 12X19 12X19 12X19 13X…" at bounding box center [380, 299] width 129 height 206
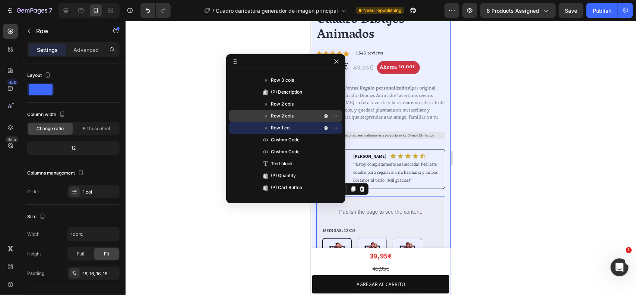
scroll to position [0, 0]
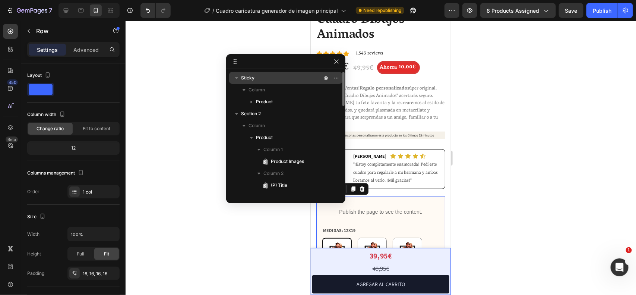
click at [276, 79] on p "Sticky" at bounding box center [282, 77] width 82 height 7
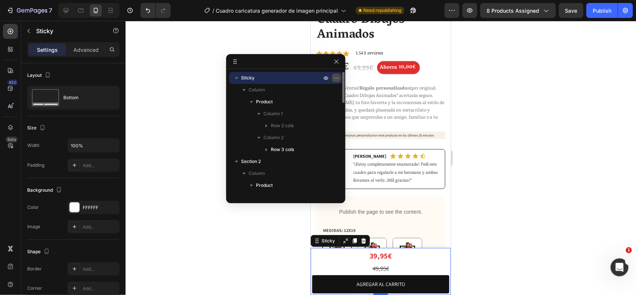
click at [337, 76] on icon "button" at bounding box center [336, 78] width 6 height 6
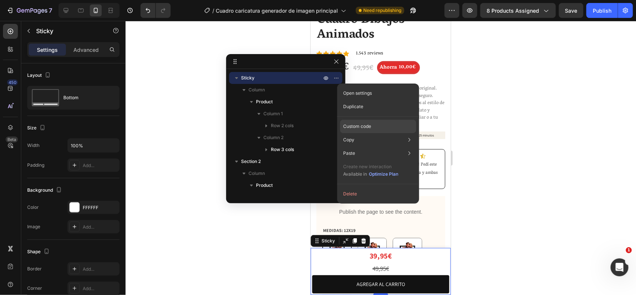
click at [384, 146] on div "Custom code" at bounding box center [378, 152] width 76 height 13
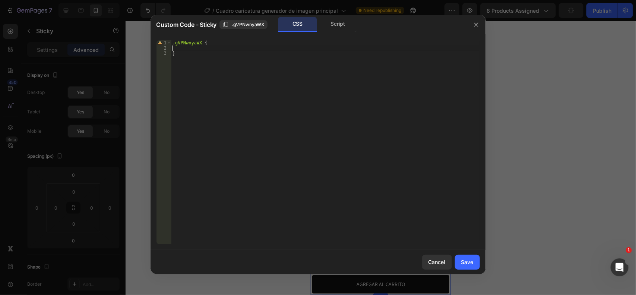
click at [224, 48] on div ".gVPNwnyaWX { }" at bounding box center [325, 147] width 309 height 214
type textarea "display: none !;"
click at [463, 262] on div "Save" at bounding box center [467, 262] width 12 height 8
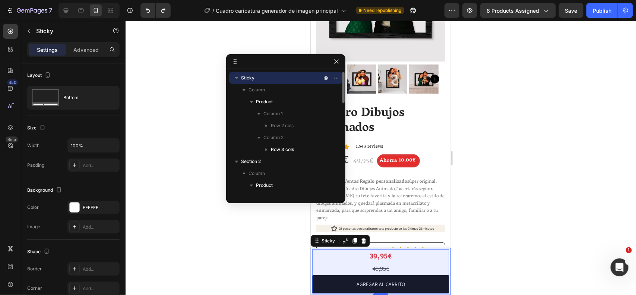
scroll to position [93, 0]
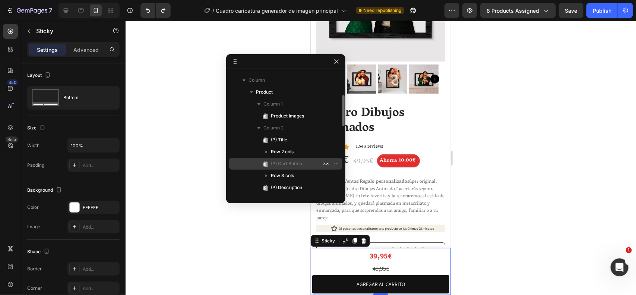
click at [308, 161] on p "(P) Cart Button" at bounding box center [288, 163] width 52 height 7
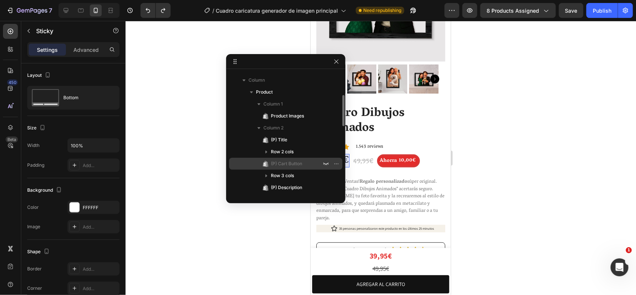
scroll to position [177, 0]
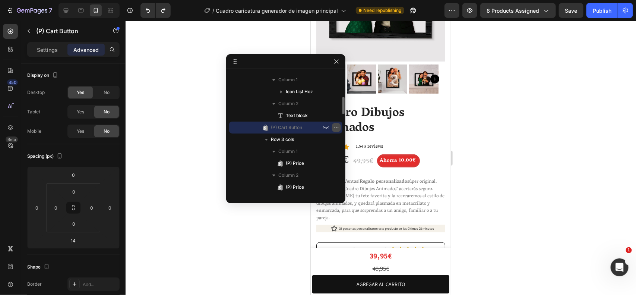
click at [336, 123] on button "button" at bounding box center [336, 127] width 9 height 9
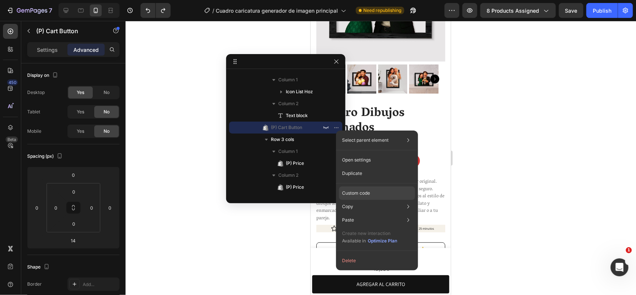
click at [372, 213] on div "Custom code" at bounding box center [377, 219] width 76 height 13
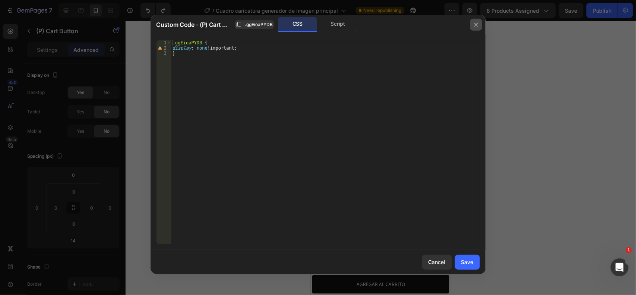
click at [475, 25] on icon "button" at bounding box center [476, 25] width 6 height 6
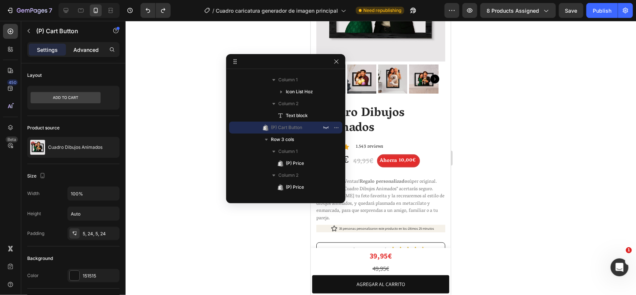
click at [81, 51] on p "Advanced" at bounding box center [85, 50] width 25 height 8
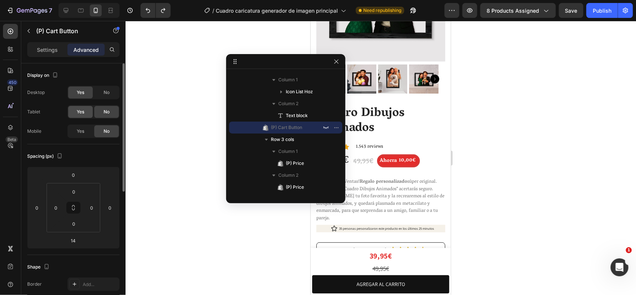
click at [81, 113] on span "Yes" at bounding box center [80, 111] width 7 height 7
click at [79, 130] on span "Yes" at bounding box center [80, 131] width 7 height 7
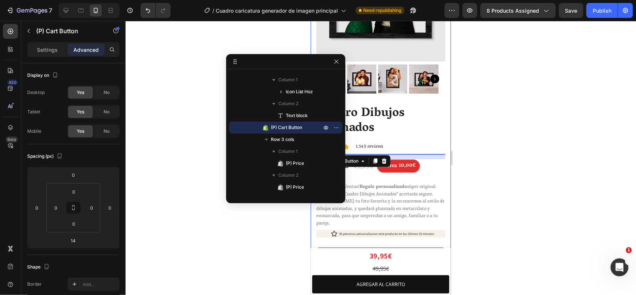
drag, startPoint x: 553, startPoint y: 150, endPoint x: 561, endPoint y: 151, distance: 8.3
click at [554, 150] on div at bounding box center [381, 158] width 510 height 274
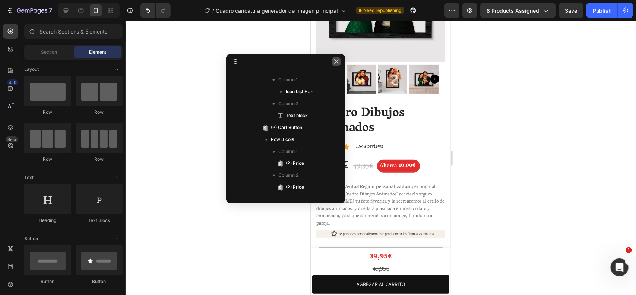
click at [332, 62] on button "button" at bounding box center [336, 61] width 9 height 9
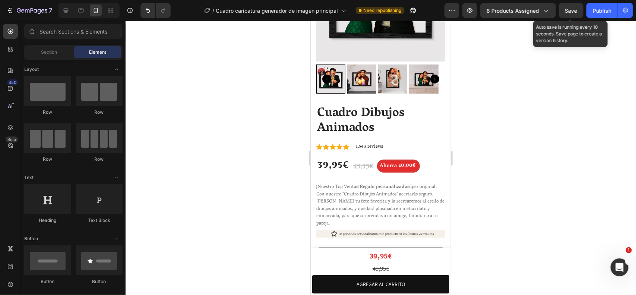
click at [576, 12] on span "Save" at bounding box center [571, 10] width 12 height 6
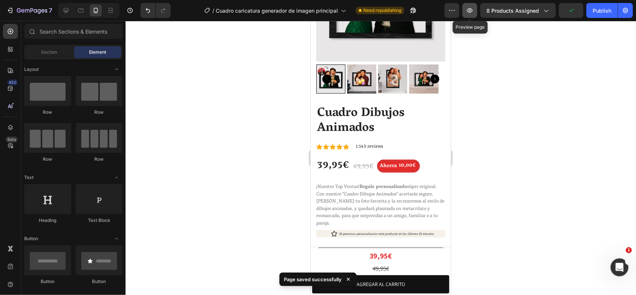
click at [467, 13] on button "button" at bounding box center [469, 10] width 15 height 15
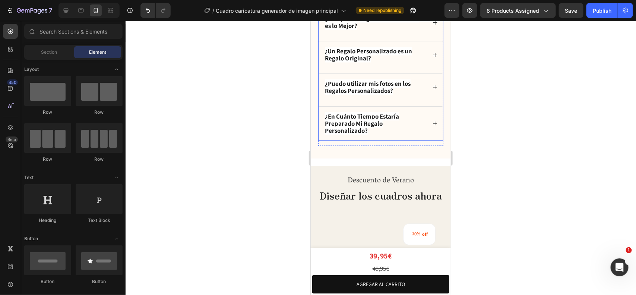
scroll to position [1980, 0]
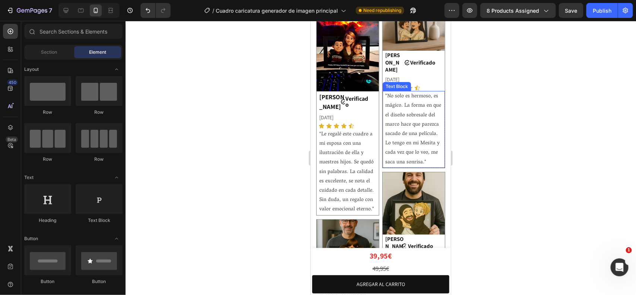
scroll to position [1233, 0]
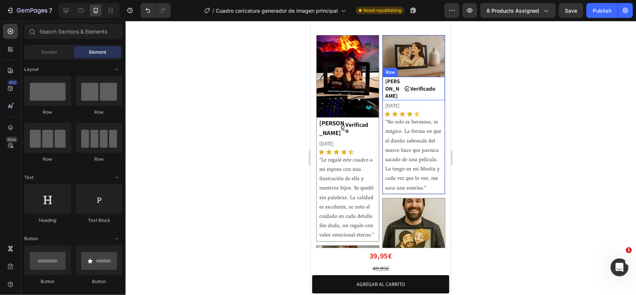
click at [404, 78] on div "Icon" at bounding box center [406, 87] width 5 height 23
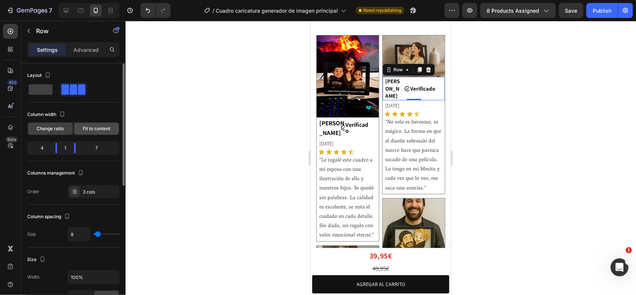
click at [83, 129] on span "Fit to content" at bounding box center [97, 128] width 28 height 7
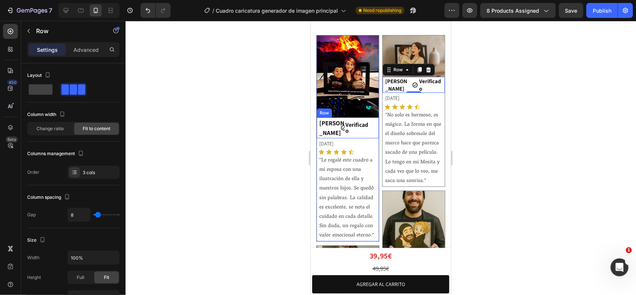
click at [368, 126] on div "Verificado Heading" at bounding box center [366, 127] width 24 height 20
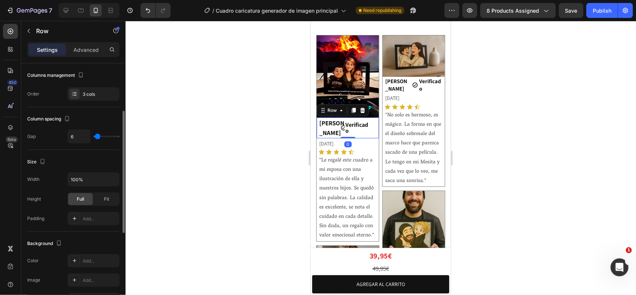
scroll to position [0, 0]
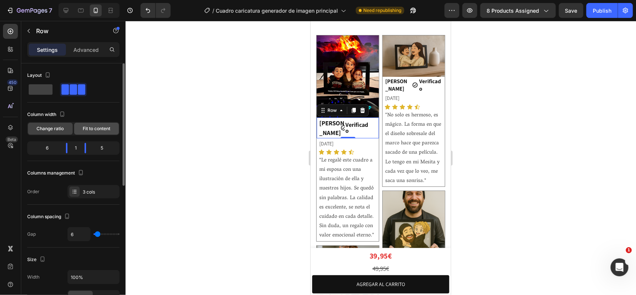
click at [101, 128] on span "Fit to content" at bounding box center [97, 128] width 28 height 7
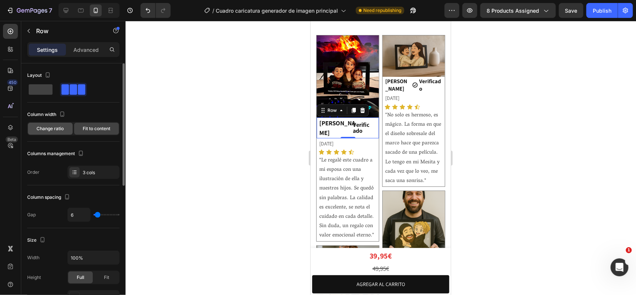
click at [62, 127] on span "Change ratio" at bounding box center [50, 128] width 27 height 7
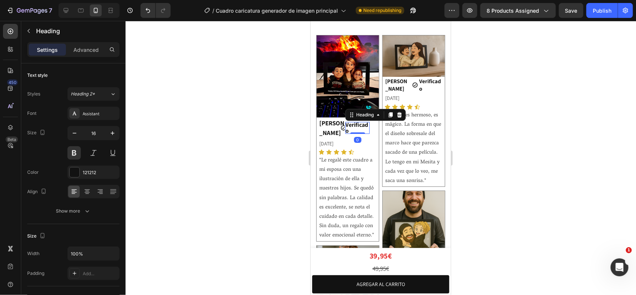
click at [350, 123] on h2 "Verificado" at bounding box center [357, 127] width 24 height 12
click at [342, 118] on h2 "[PERSON_NAME]" at bounding box center [331, 127] width 27 height 20
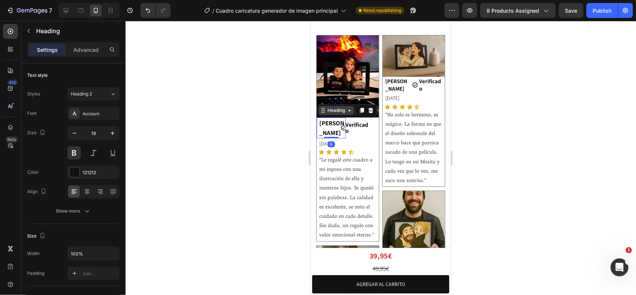
click at [344, 107] on div "Heading" at bounding box center [336, 110] width 20 height 7
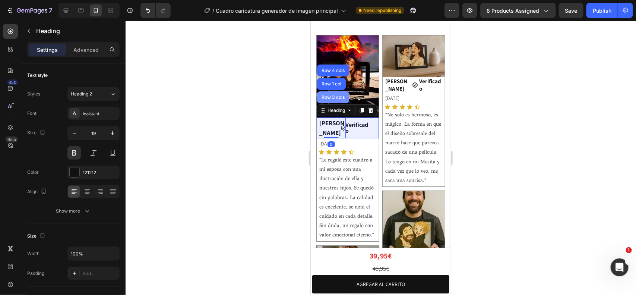
click at [336, 95] on div "Row 3 cols" at bounding box center [333, 97] width 26 height 4
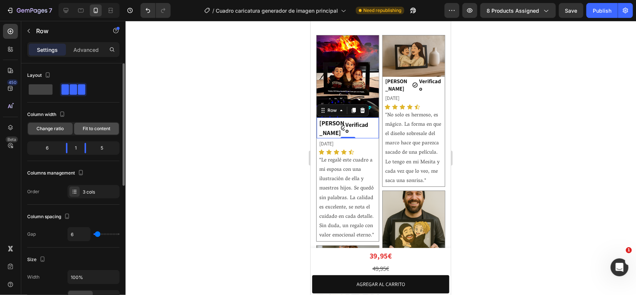
click at [89, 129] on span "Fit to content" at bounding box center [97, 128] width 28 height 7
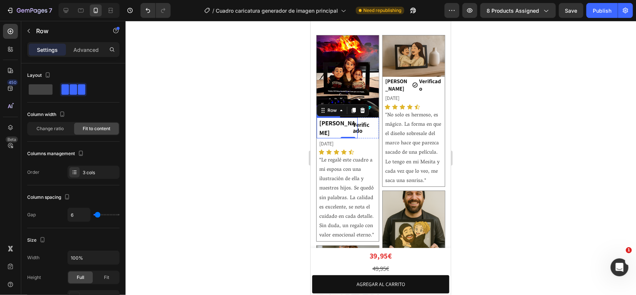
click at [338, 123] on span "[PERSON_NAME]" at bounding box center [337, 127] width 36 height 18
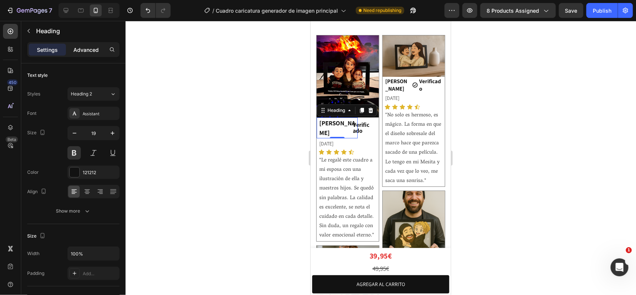
click at [88, 53] on p "Advanced" at bounding box center [85, 50] width 25 height 8
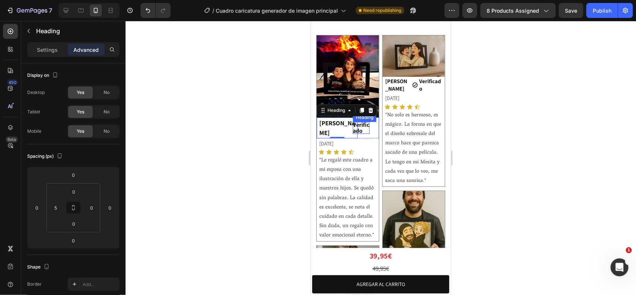
click at [362, 121] on div "Verificado Heading" at bounding box center [360, 127] width 17 height 12
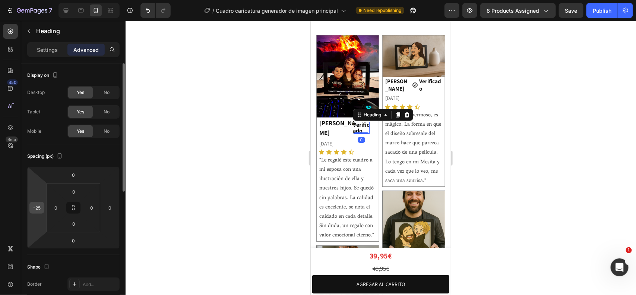
click at [35, 209] on input "-25" at bounding box center [36, 207] width 11 height 11
type input "0"
click at [344, 121] on h2 "[PERSON_NAME]" at bounding box center [337, 127] width 39 height 20
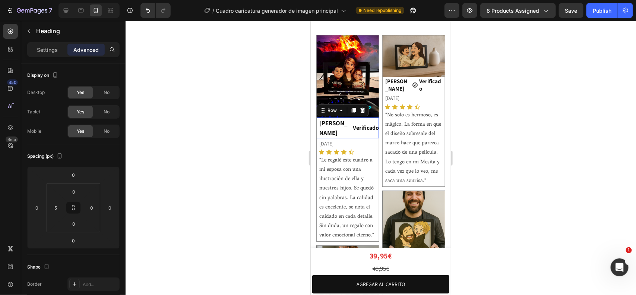
click at [345, 123] on div "[PERSON_NAME] Heading Icon Verificado Heading Row 0" at bounding box center [347, 127] width 62 height 20
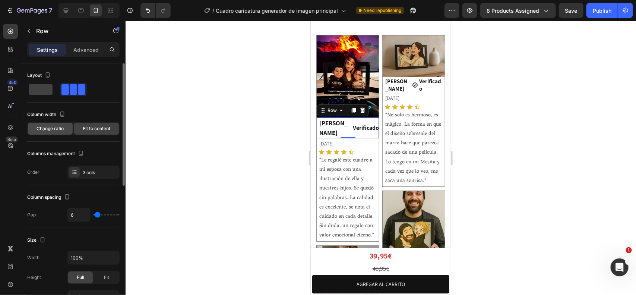
click at [56, 126] on span "Change ratio" at bounding box center [50, 128] width 27 height 7
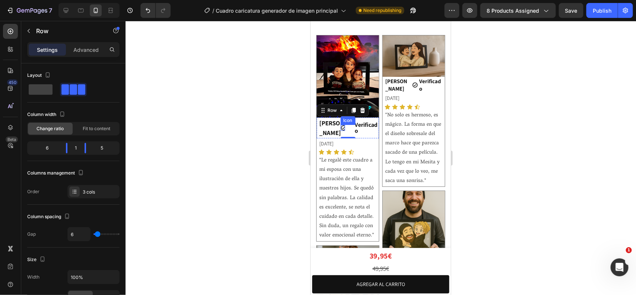
click at [340, 124] on icon at bounding box center [343, 127] width 6 height 6
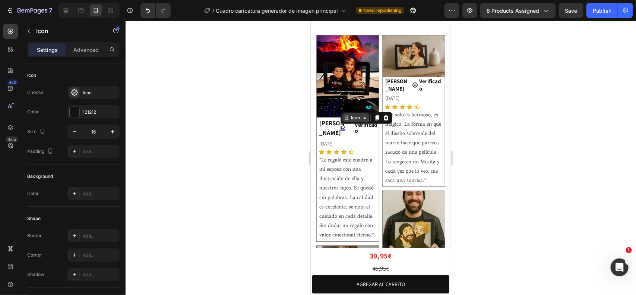
click at [348, 113] on div "Icon" at bounding box center [355, 117] width 27 height 9
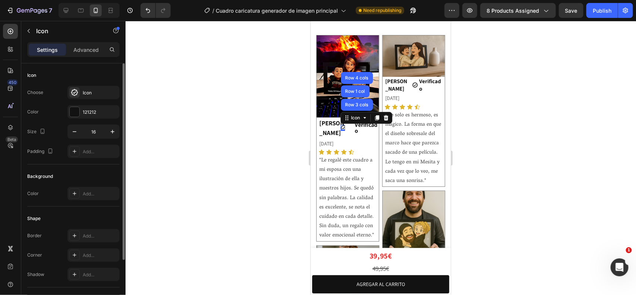
click at [50, 206] on div "Icon Choose Icon Color 121212 Size 16 Padding Add..." at bounding box center [73, 246] width 92 height 81
click at [230, 130] on div at bounding box center [381, 158] width 510 height 274
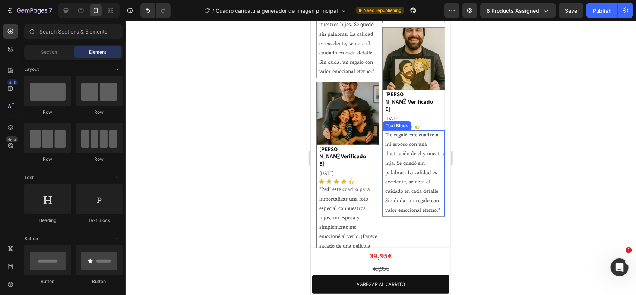
scroll to position [1396, 0]
click at [431, 89] on div "Verificado Heading" at bounding box center [430, 100] width 28 height 23
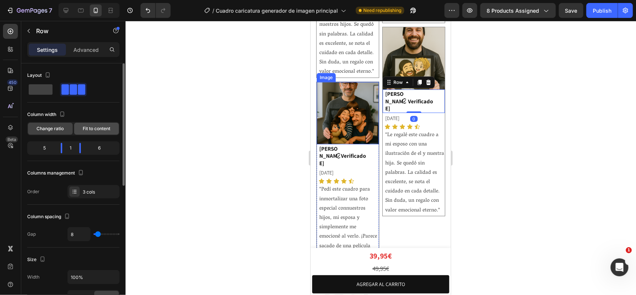
click at [92, 126] on span "Fit to content" at bounding box center [97, 128] width 28 height 7
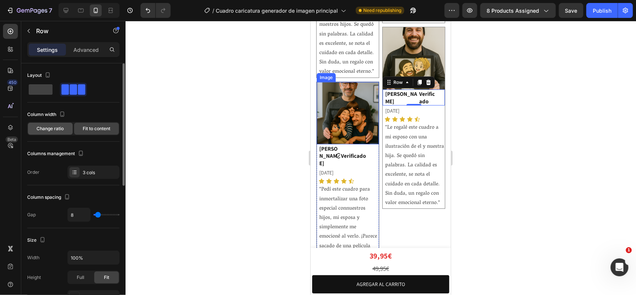
click at [51, 125] on span "Change ratio" at bounding box center [50, 128] width 27 height 7
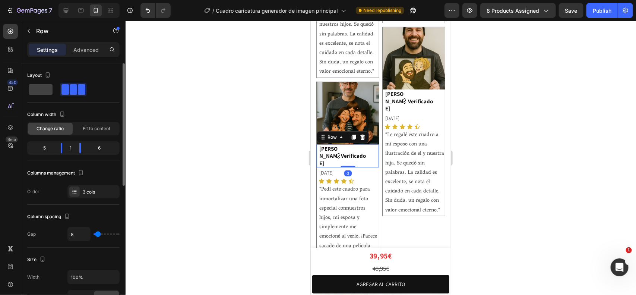
click at [368, 144] on div "Verificado Heading" at bounding box center [364, 155] width 28 height 23
click at [89, 132] on div "Fit to content" at bounding box center [96, 129] width 45 height 12
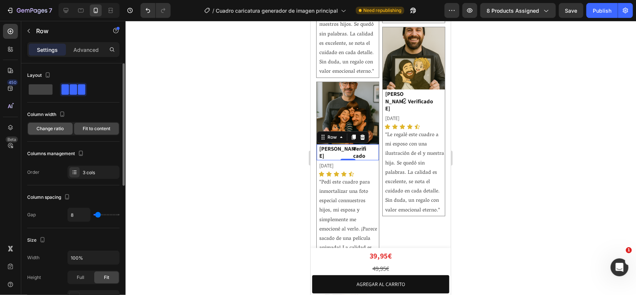
click at [42, 131] on span "Change ratio" at bounding box center [50, 128] width 27 height 7
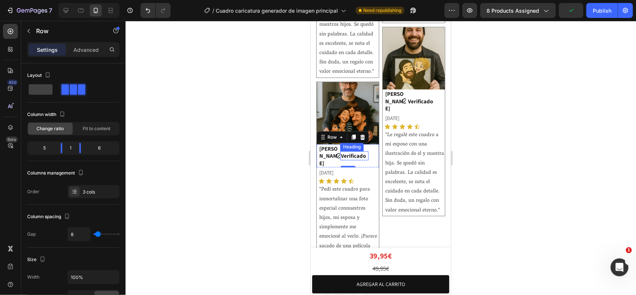
click at [353, 151] on h2 "Verificado" at bounding box center [354, 155] width 28 height 9
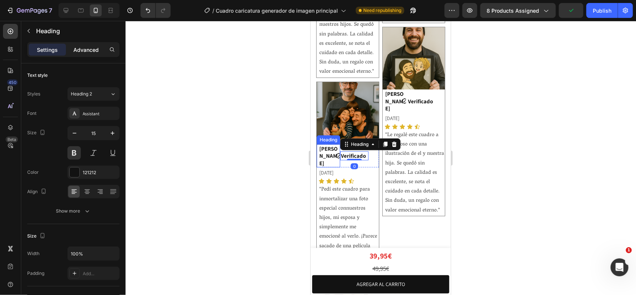
click at [82, 45] on div "Advanced" at bounding box center [85, 50] width 37 height 12
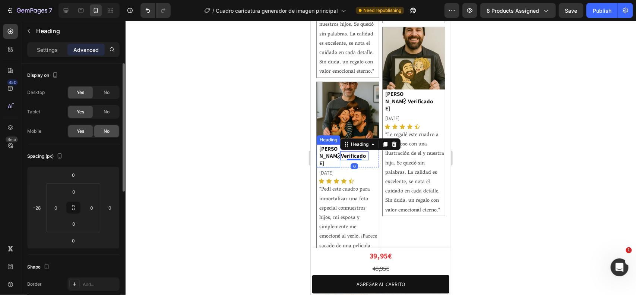
drag, startPoint x: 99, startPoint y: 127, endPoint x: 243, endPoint y: 133, distance: 143.6
click at [99, 127] on div "No" at bounding box center [106, 131] width 25 height 12
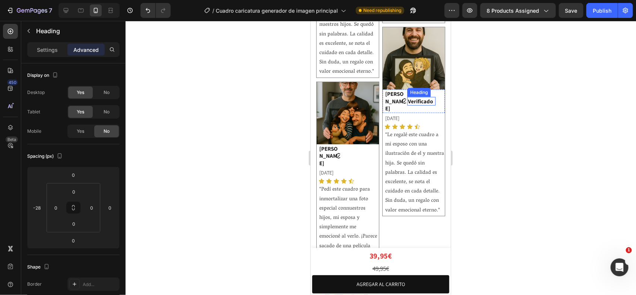
click at [424, 97] on h2 "Verificado" at bounding box center [421, 101] width 28 height 9
click at [108, 129] on span "No" at bounding box center [107, 131] width 6 height 7
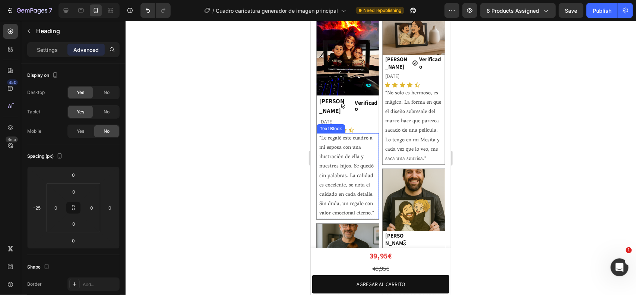
scroll to position [1253, 0]
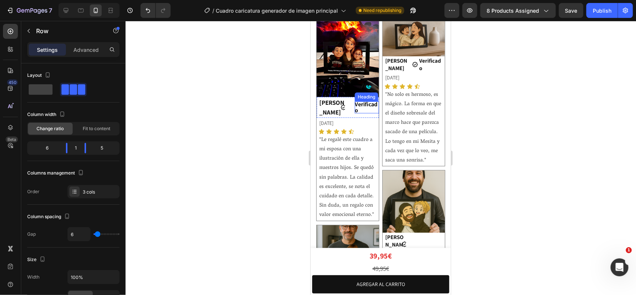
click at [359, 109] on div "Verificado Heading" at bounding box center [366, 107] width 24 height 20
click at [359, 101] on h2 "Verificado" at bounding box center [366, 107] width 24 height 12
